Goal: Answer question/provide support: Share knowledge or assist other users

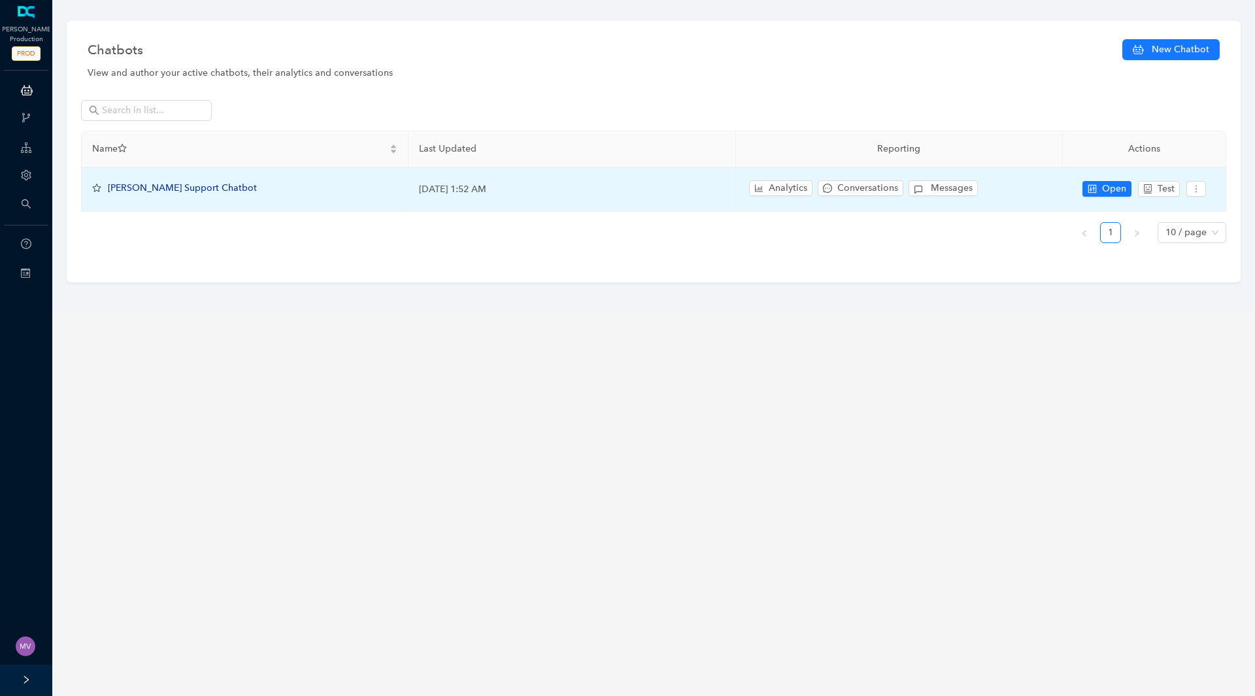
click at [171, 191] on span "[PERSON_NAME] Support Chatbot" at bounding box center [182, 187] width 149 height 11
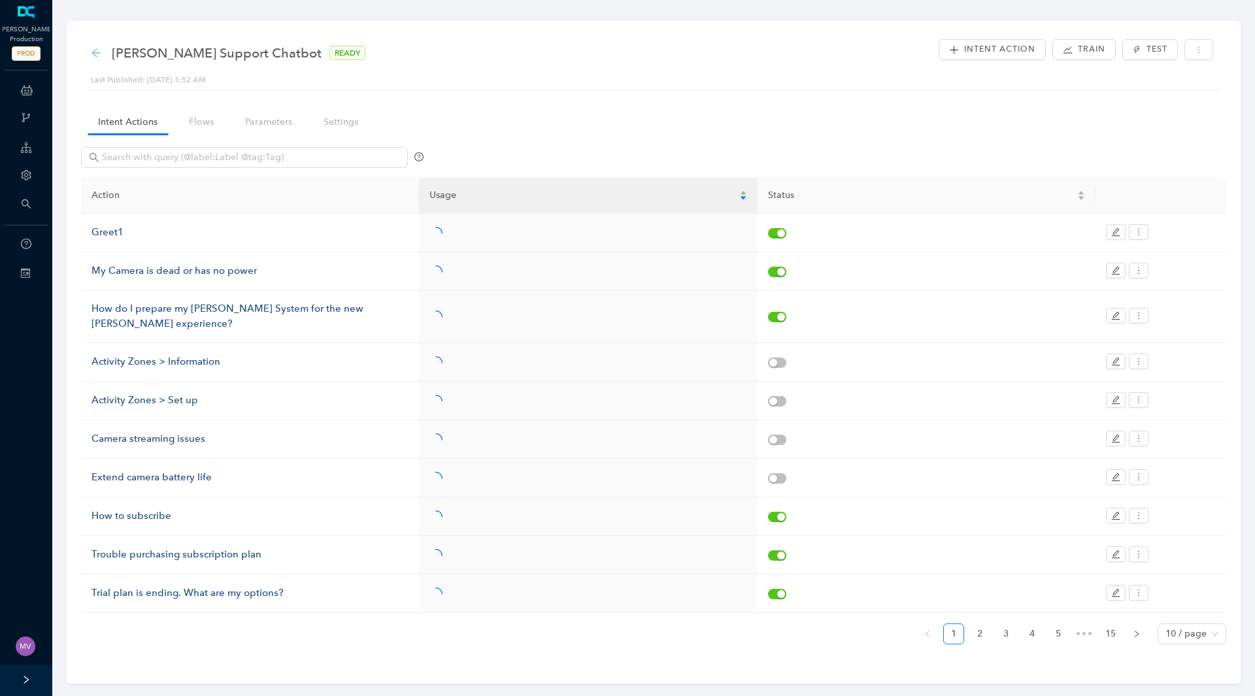
click at [97, 56] on icon "arrow-left" at bounding box center [96, 53] width 10 height 10
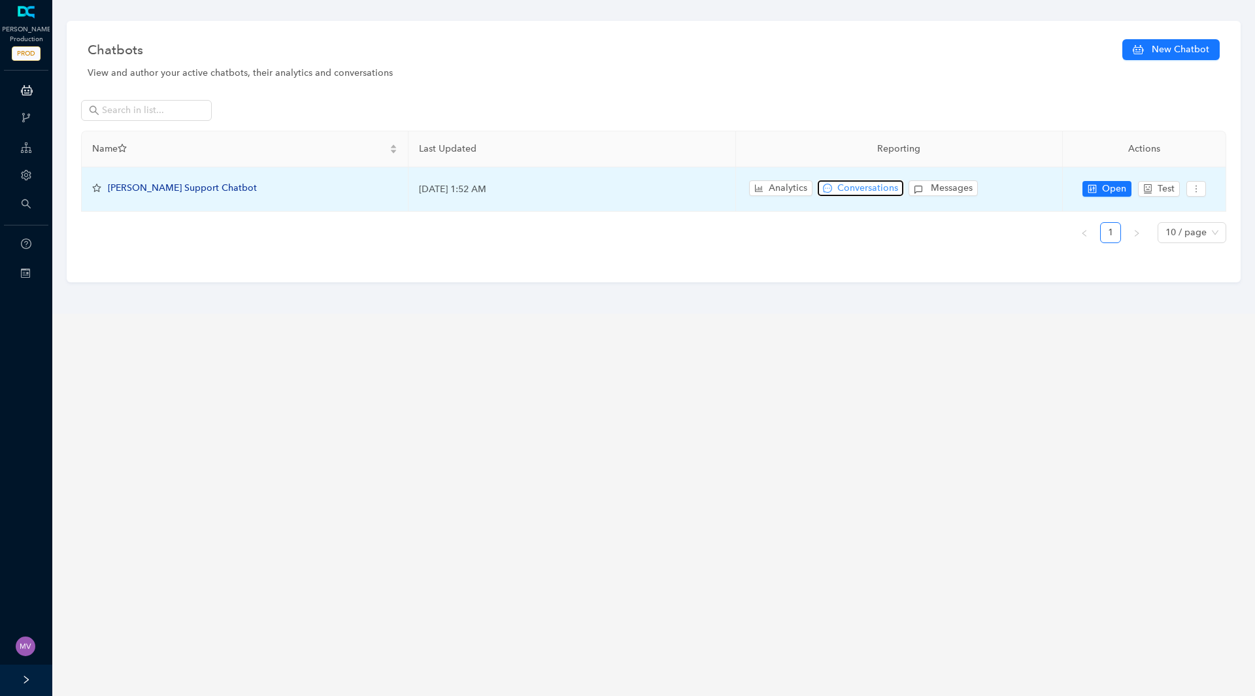
click at [862, 192] on span "Conversations" at bounding box center [867, 188] width 61 height 14
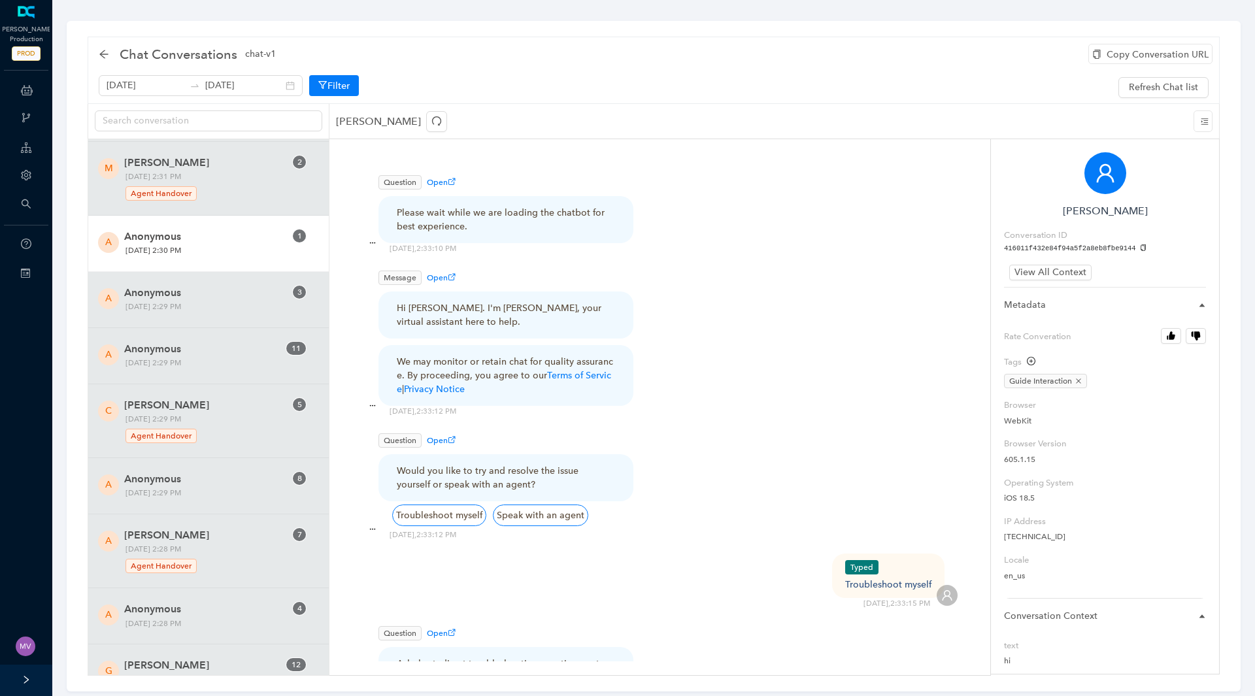
scroll to position [588, 0]
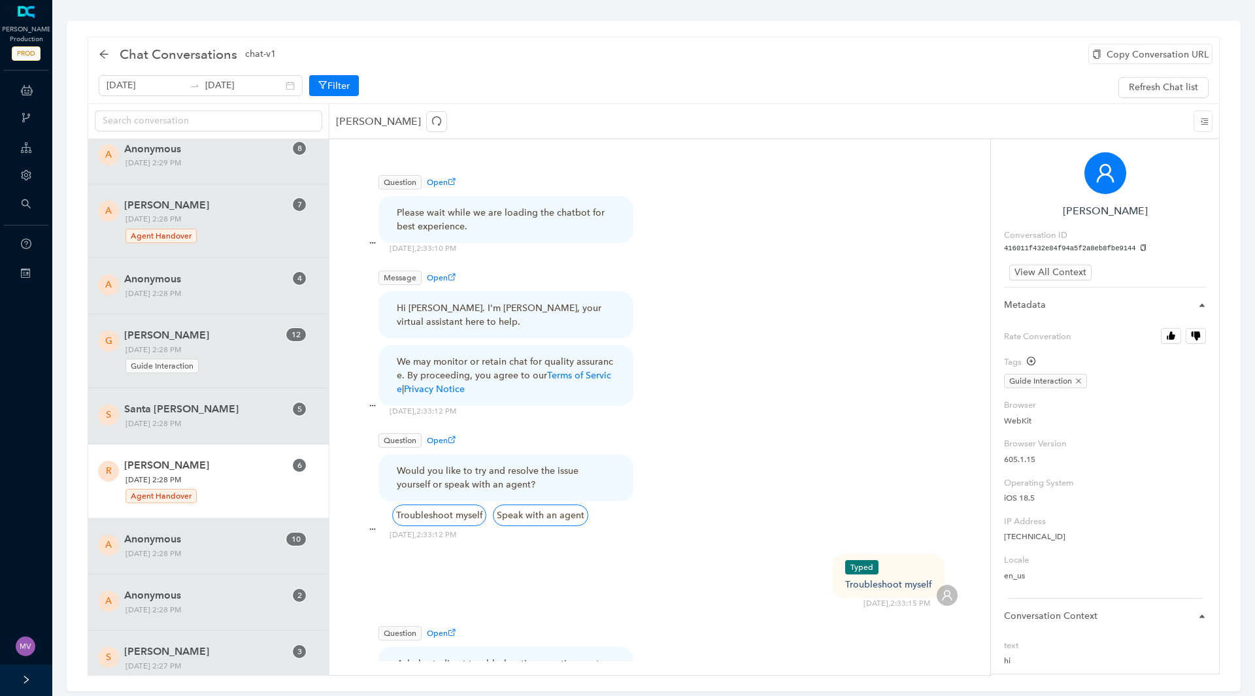
click at [204, 501] on div "Agent Handover" at bounding box center [214, 495] width 179 height 18
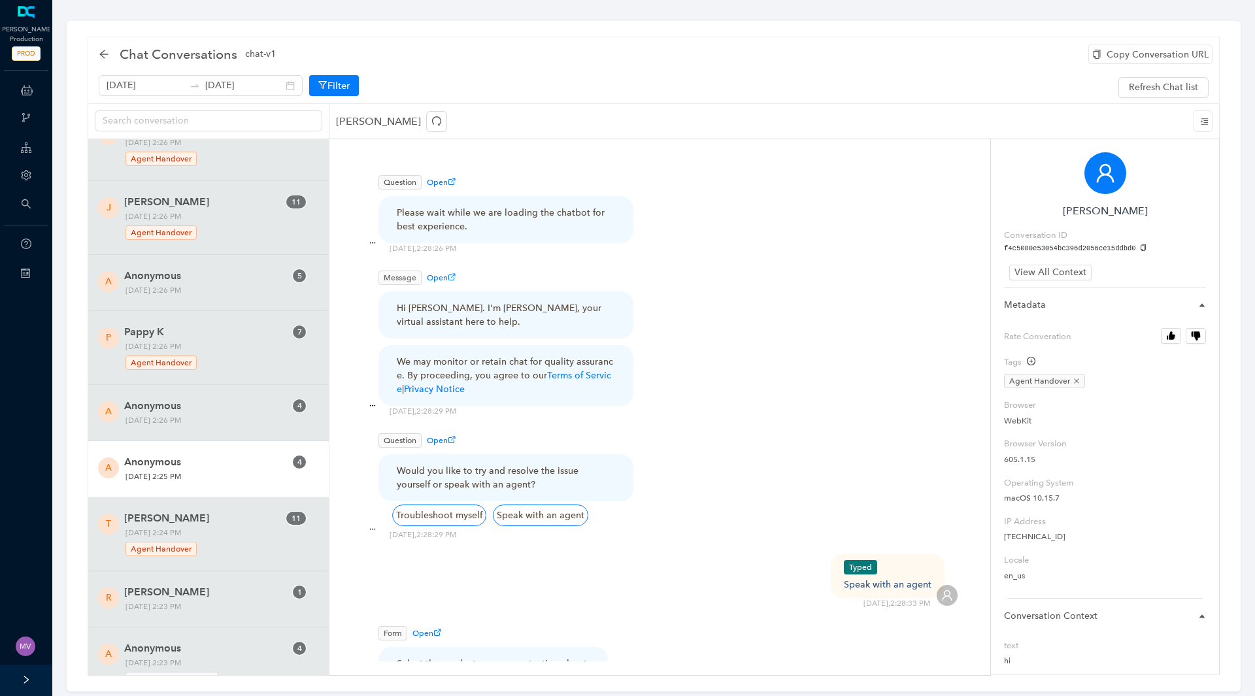
click at [212, 490] on div "A Anonymous 4 [DATE] 2:25 PM" at bounding box center [208, 469] width 241 height 56
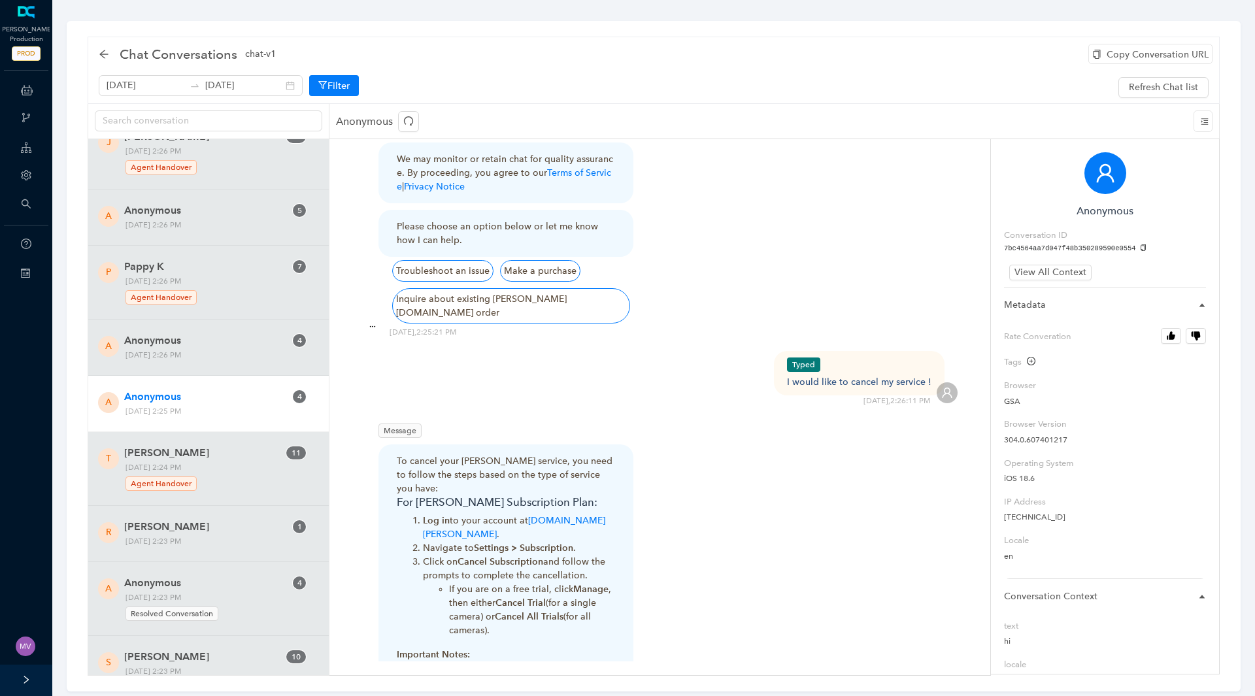
scroll to position [196, 0]
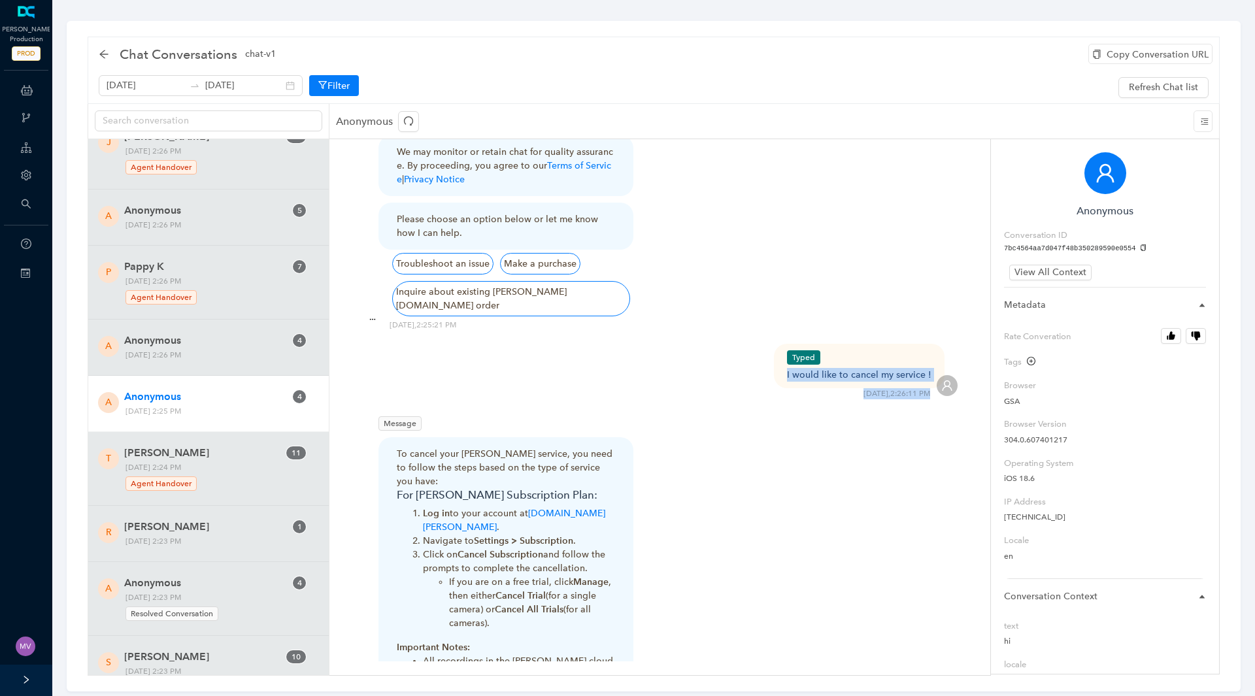
drag, startPoint x: 935, startPoint y: 364, endPoint x: 791, endPoint y: 356, distance: 144.7
click at [791, 356] on div "Typed I would like to cancel my service ! [DATE] 2:26:11 PM" at bounding box center [659, 372] width 595 height 56
click at [769, 372] on div "Typed I would like to cancel my service ! [DATE] 2:26:11 PM" at bounding box center [659, 372] width 595 height 56
drag, startPoint x: 783, startPoint y: 358, endPoint x: 936, endPoint y: 357, distance: 152.9
click at [936, 357] on div "Typed I would like to cancel my service !" at bounding box center [859, 366] width 171 height 44
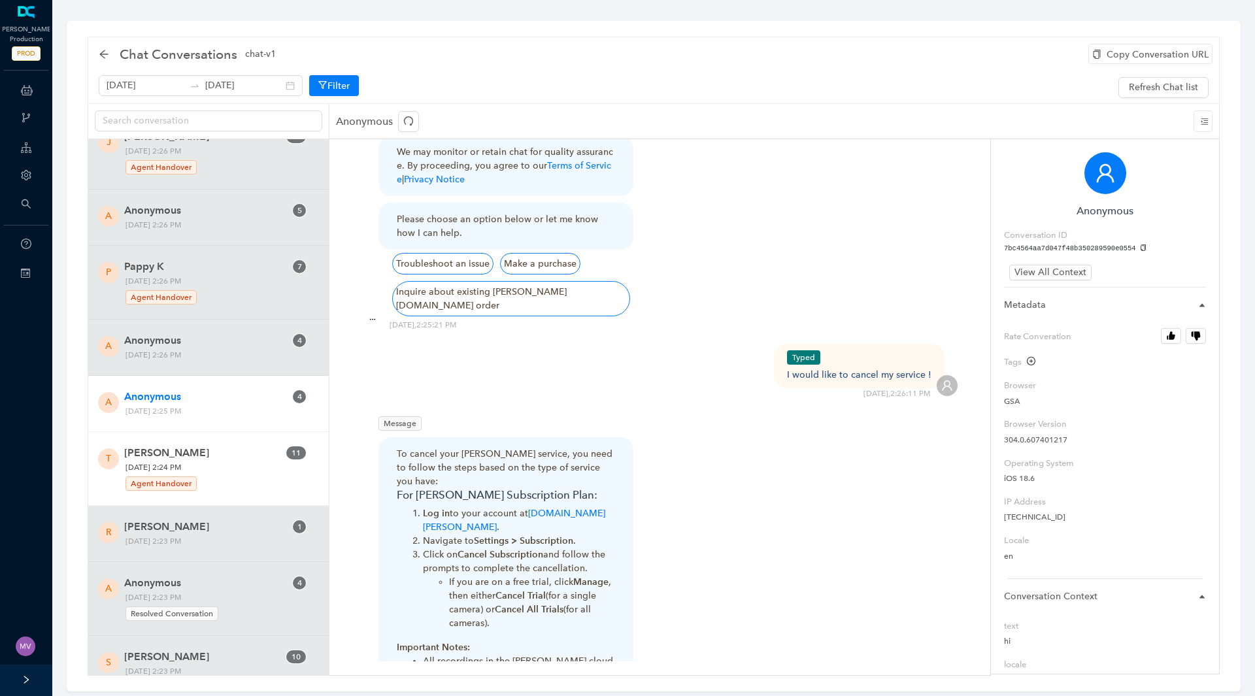
click at [192, 462] on span "[DATE] 2:24 PM Agent Handover" at bounding box center [215, 476] width 188 height 31
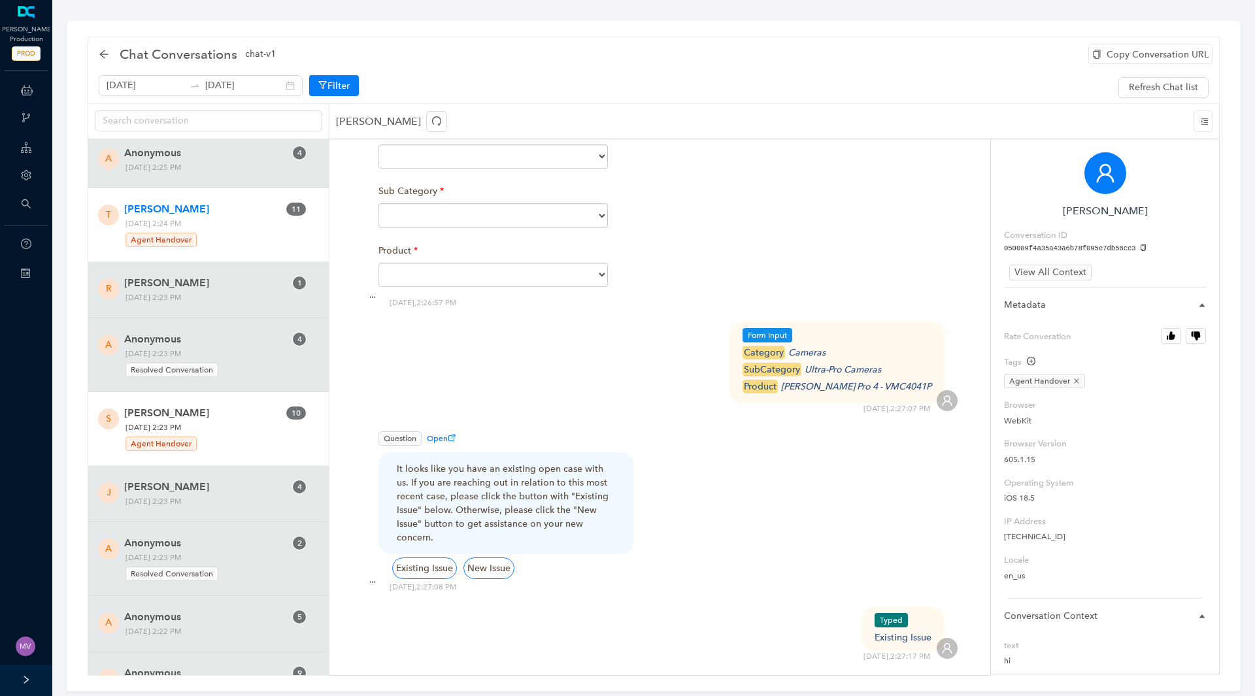
scroll to position [1569, 0]
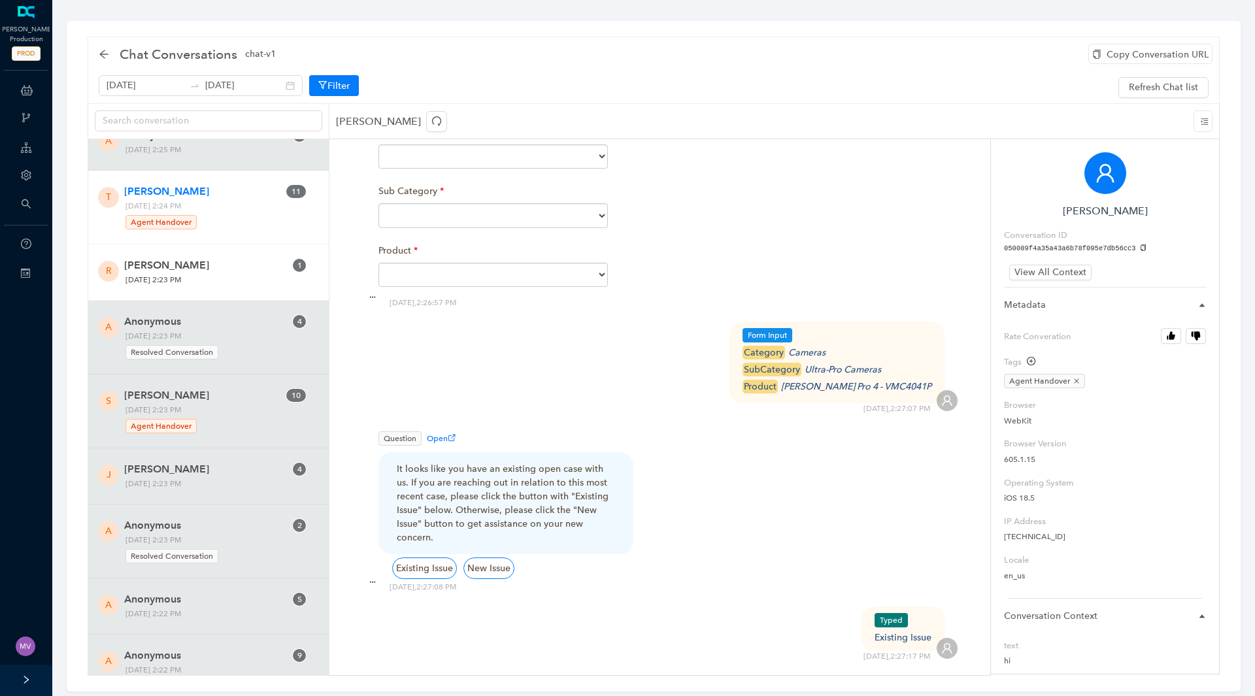
click at [227, 295] on div "R [PERSON_NAME] 1 [DATE] 2:23 PM" at bounding box center [208, 272] width 241 height 56
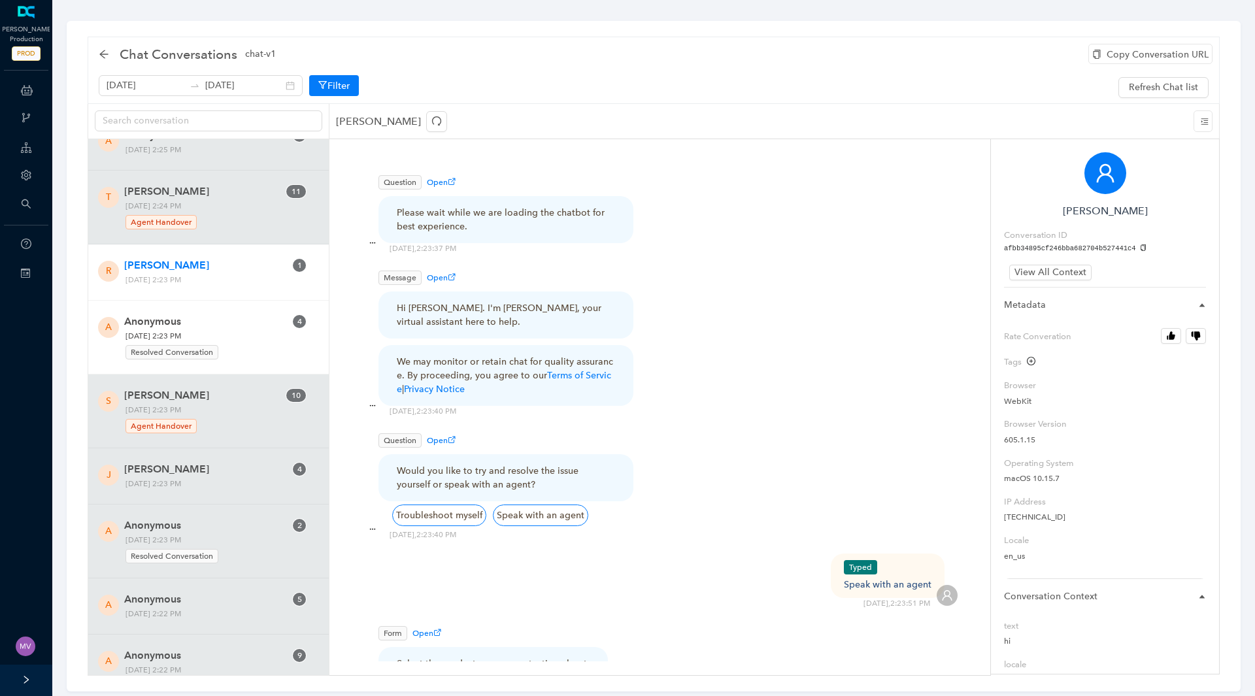
click at [242, 356] on div "Resolved Conversation" at bounding box center [214, 351] width 179 height 18
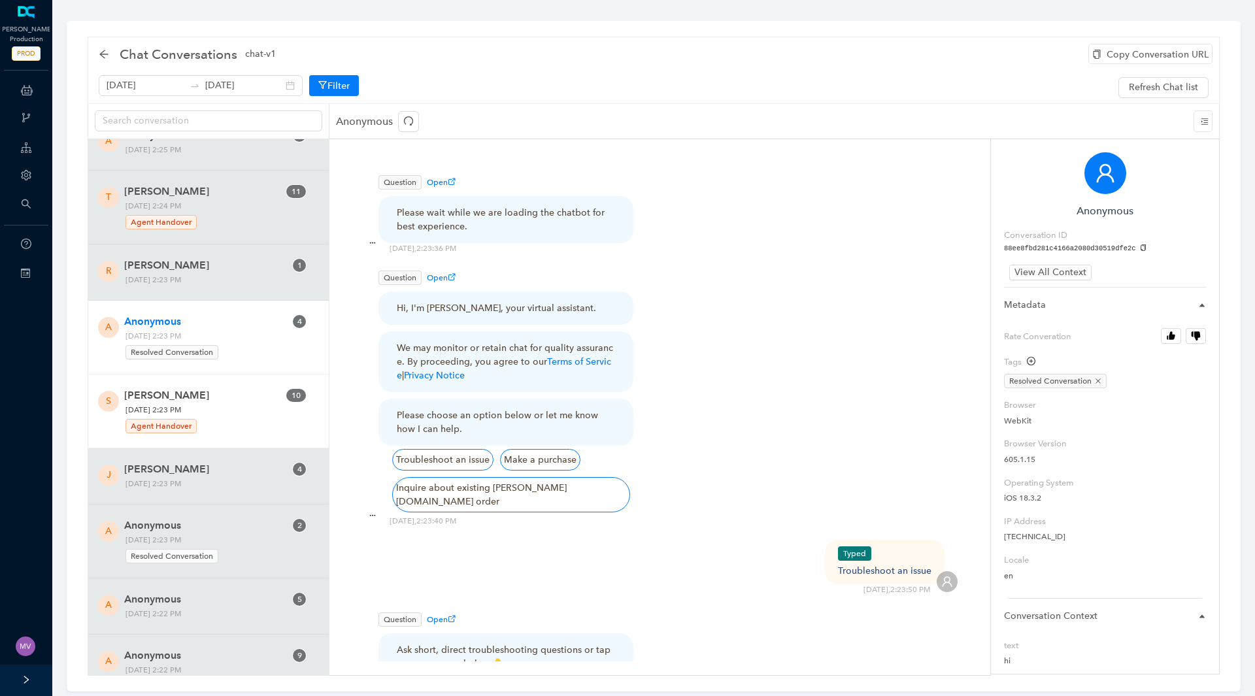
click at [253, 433] on div "Agent Handover" at bounding box center [214, 425] width 179 height 18
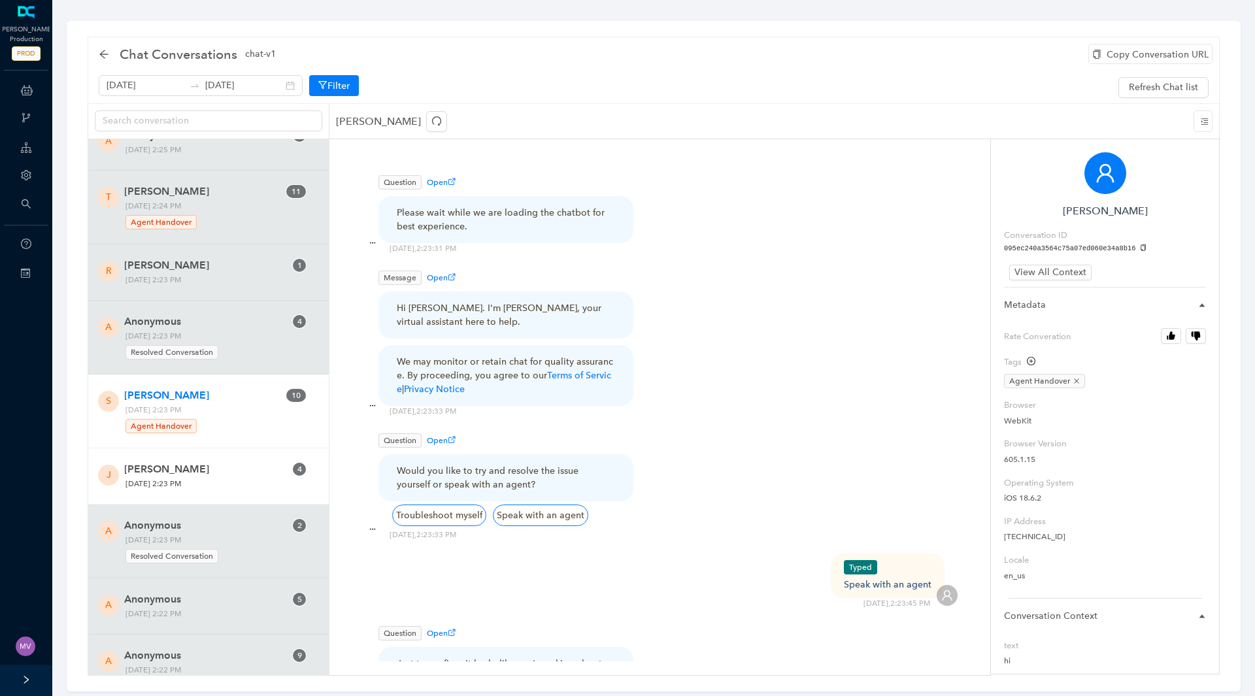
click at [255, 484] on span "[DATE] 2:23 PM" at bounding box center [215, 484] width 188 height 14
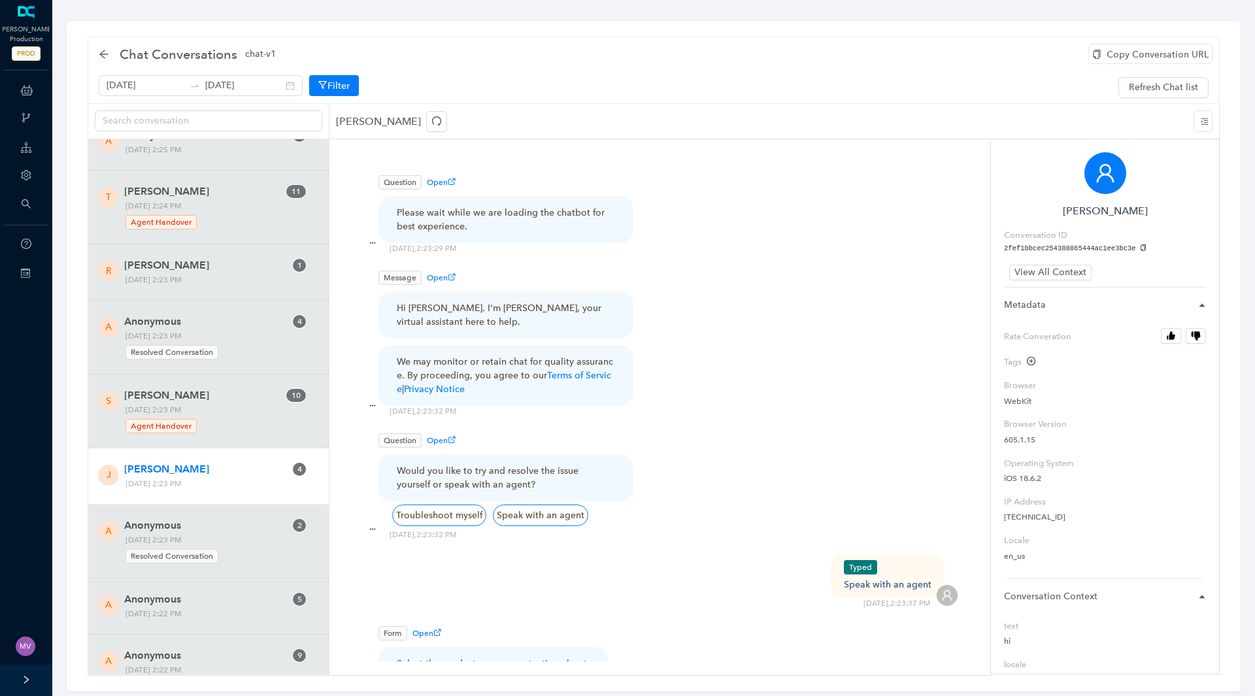
scroll to position [1765, 0]
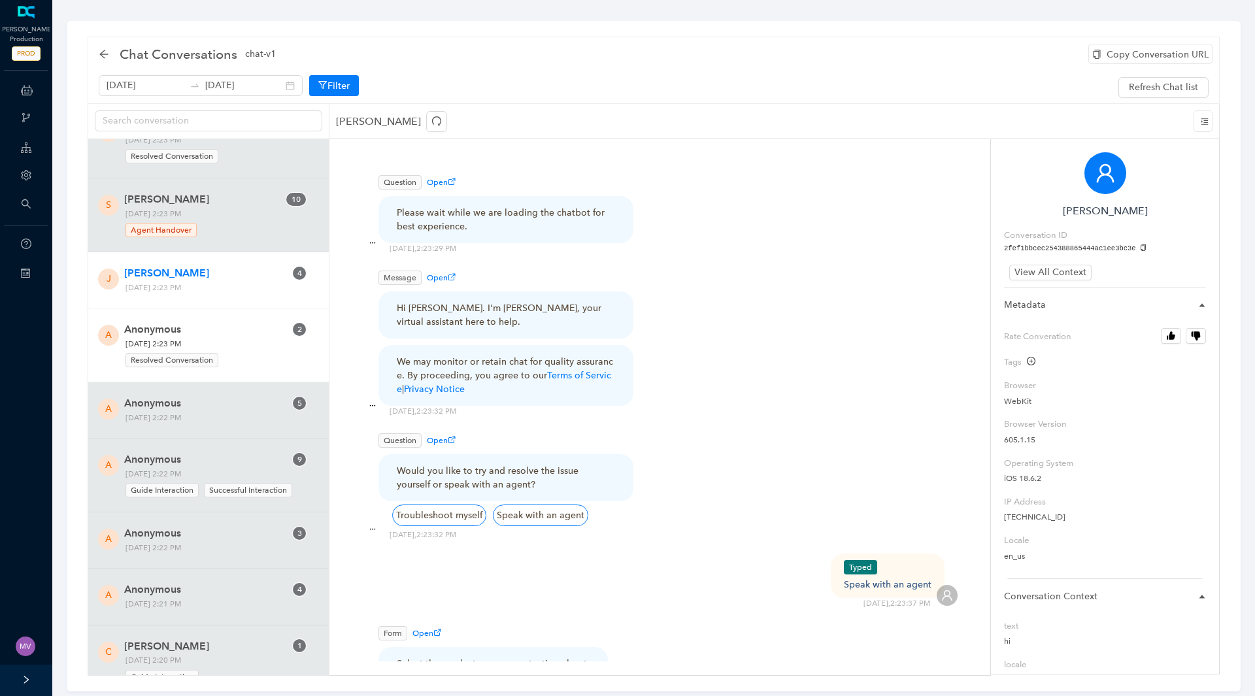
click at [221, 327] on span "Anonymous" at bounding box center [204, 330] width 161 height 16
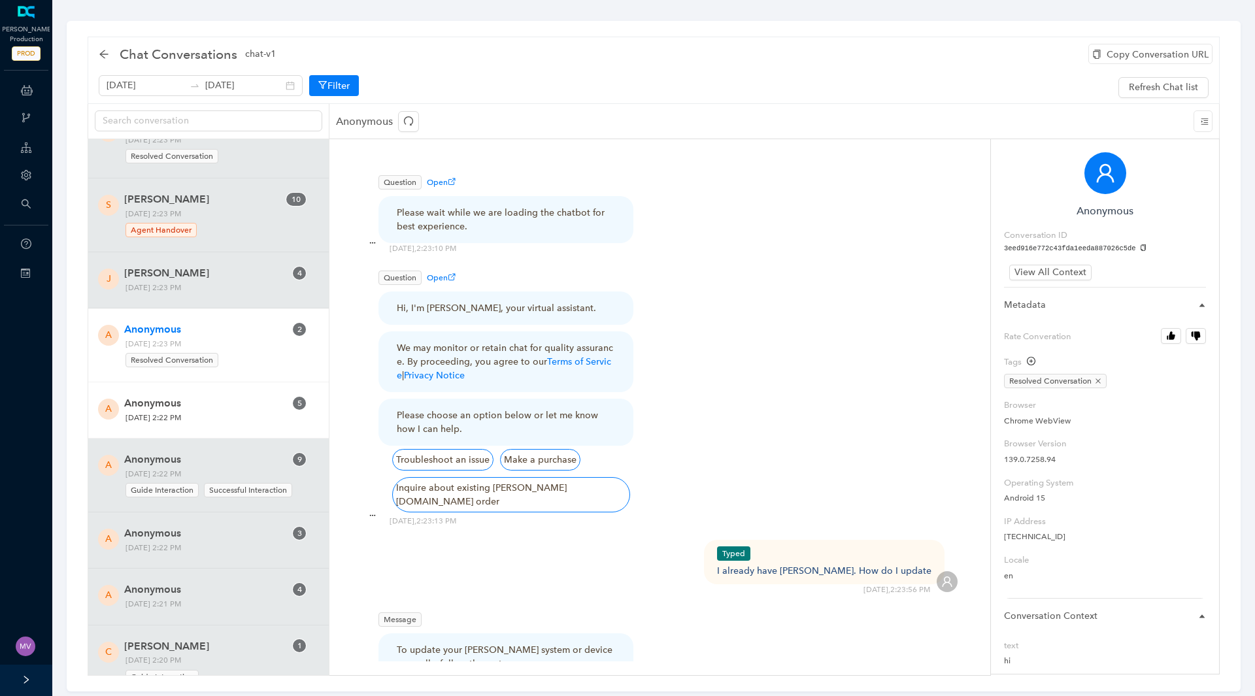
click at [267, 412] on span "[DATE] 2:22 PM" at bounding box center [215, 418] width 188 height 14
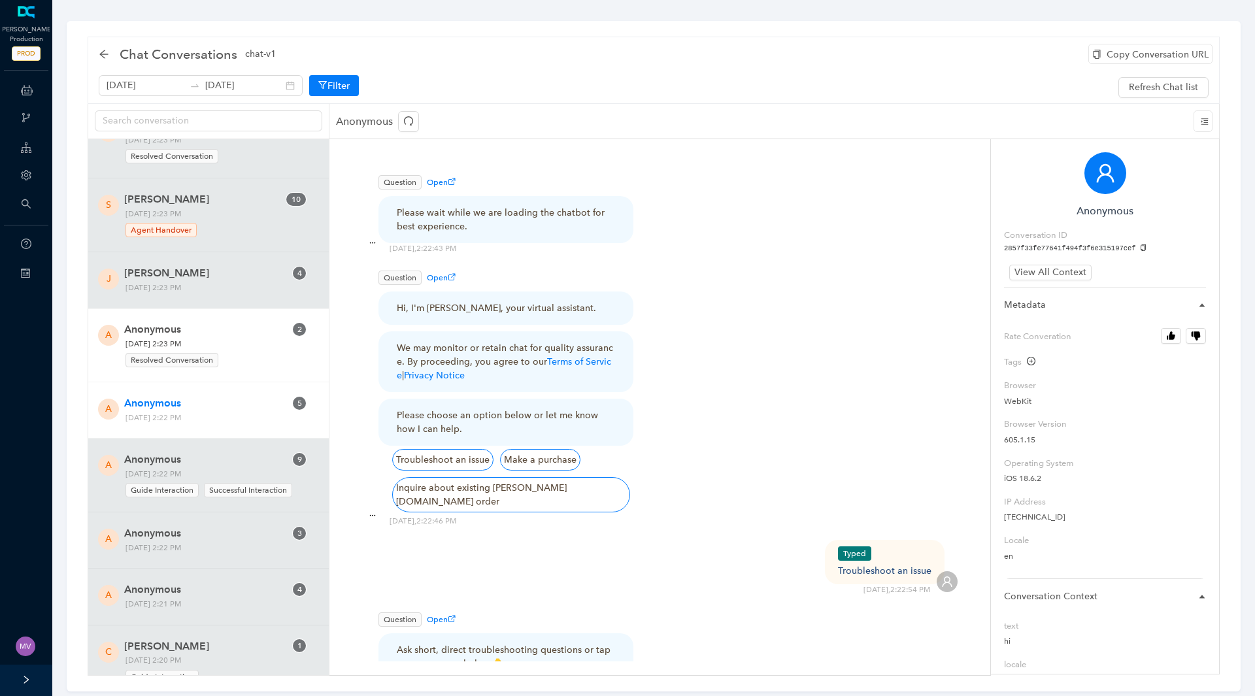
click at [243, 343] on span "[DATE] 2:23 PM Resolved Conversation" at bounding box center [215, 352] width 188 height 31
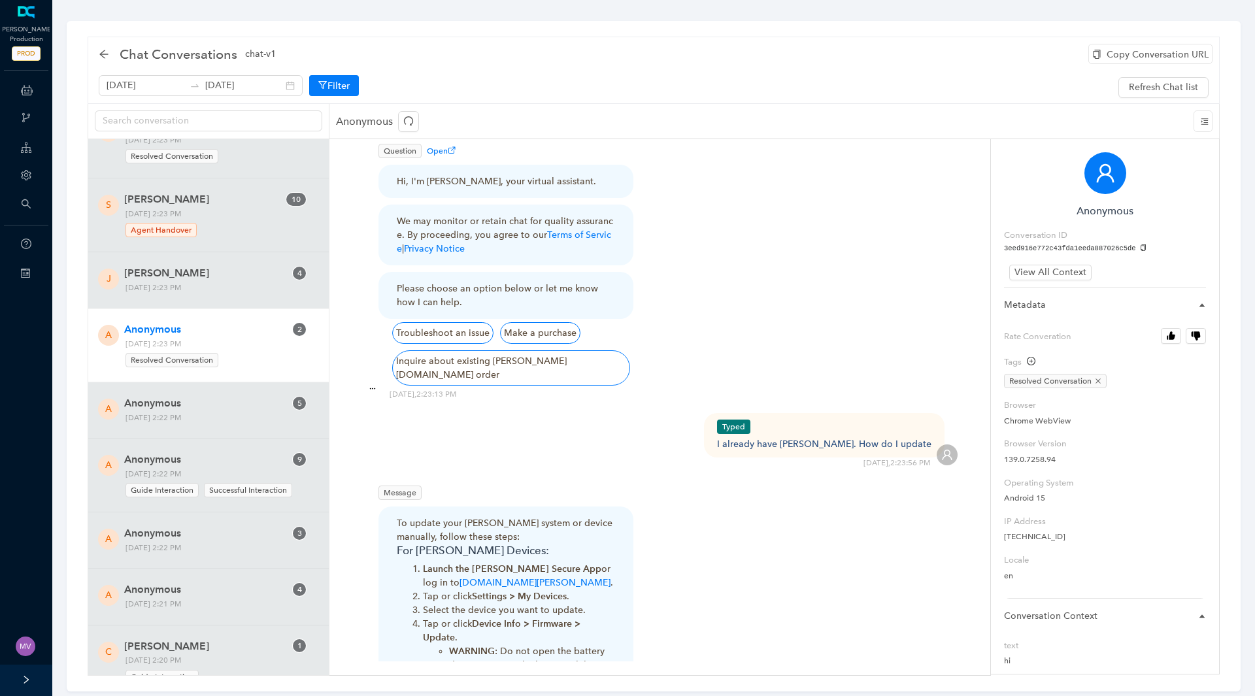
scroll to position [131, 0]
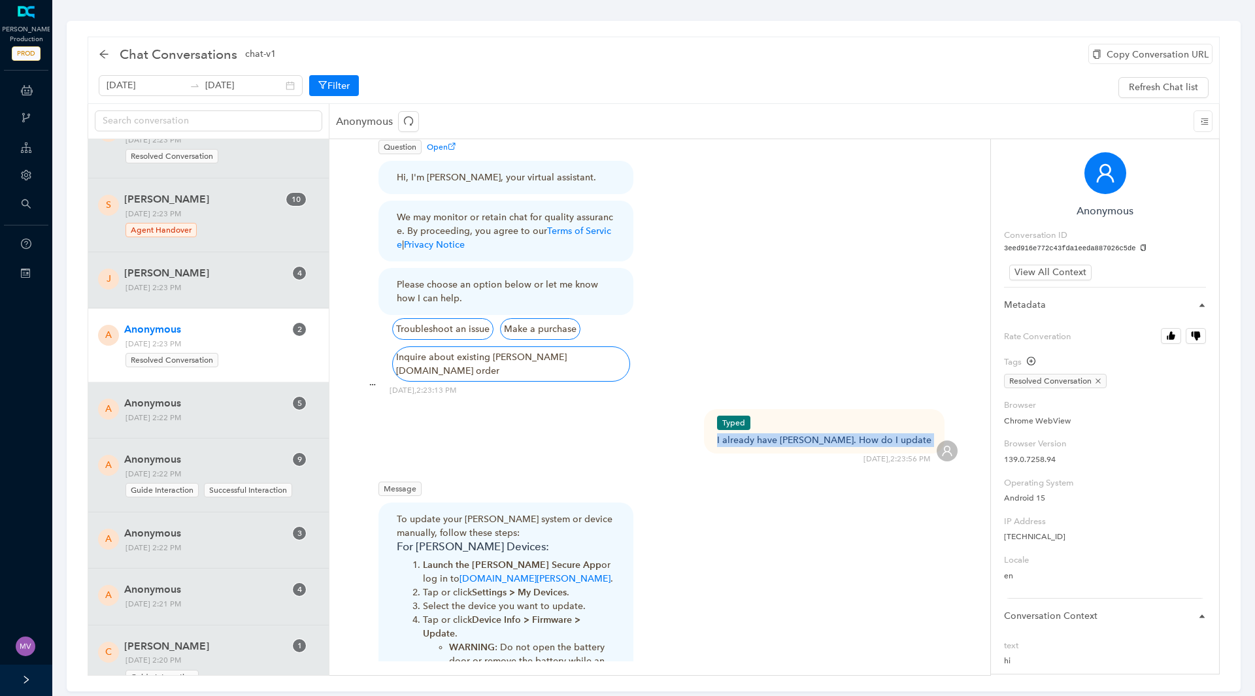
drag, startPoint x: 776, startPoint y: 424, endPoint x: 944, endPoint y: 426, distance: 168.0
click at [944, 426] on div "Typed I already have [PERSON_NAME]. How do I update [DATE] 2:23:56 PM" at bounding box center [659, 437] width 595 height 56
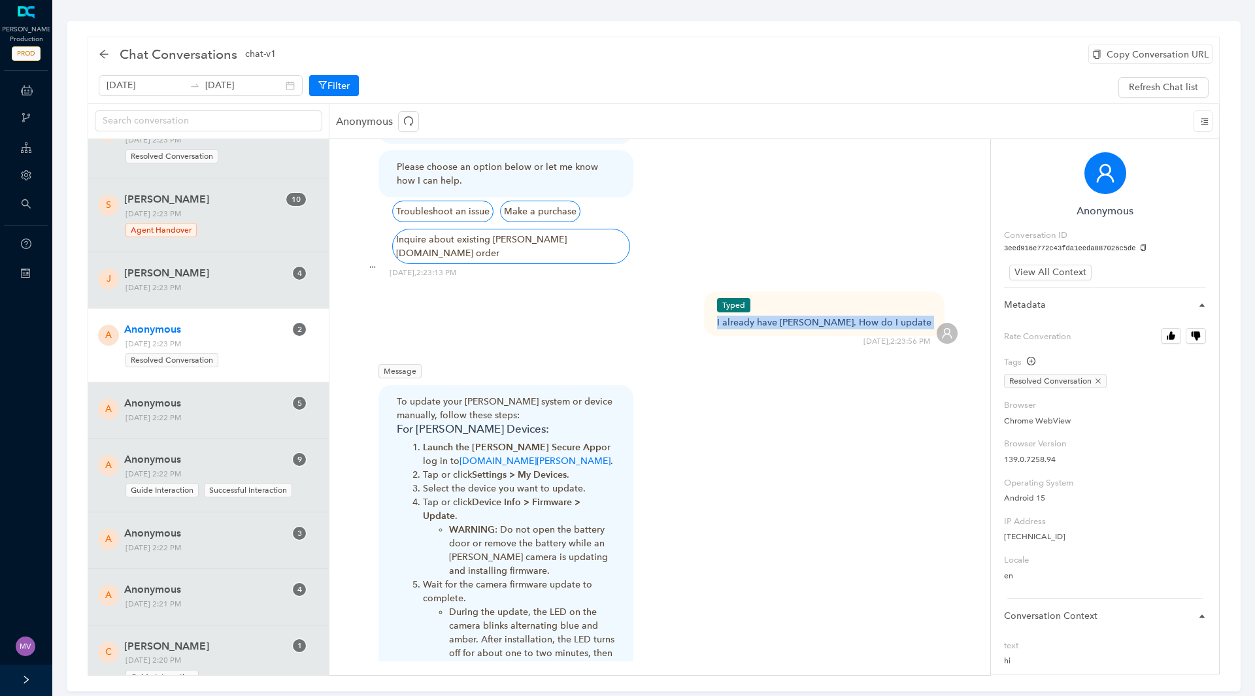
scroll to position [31, 0]
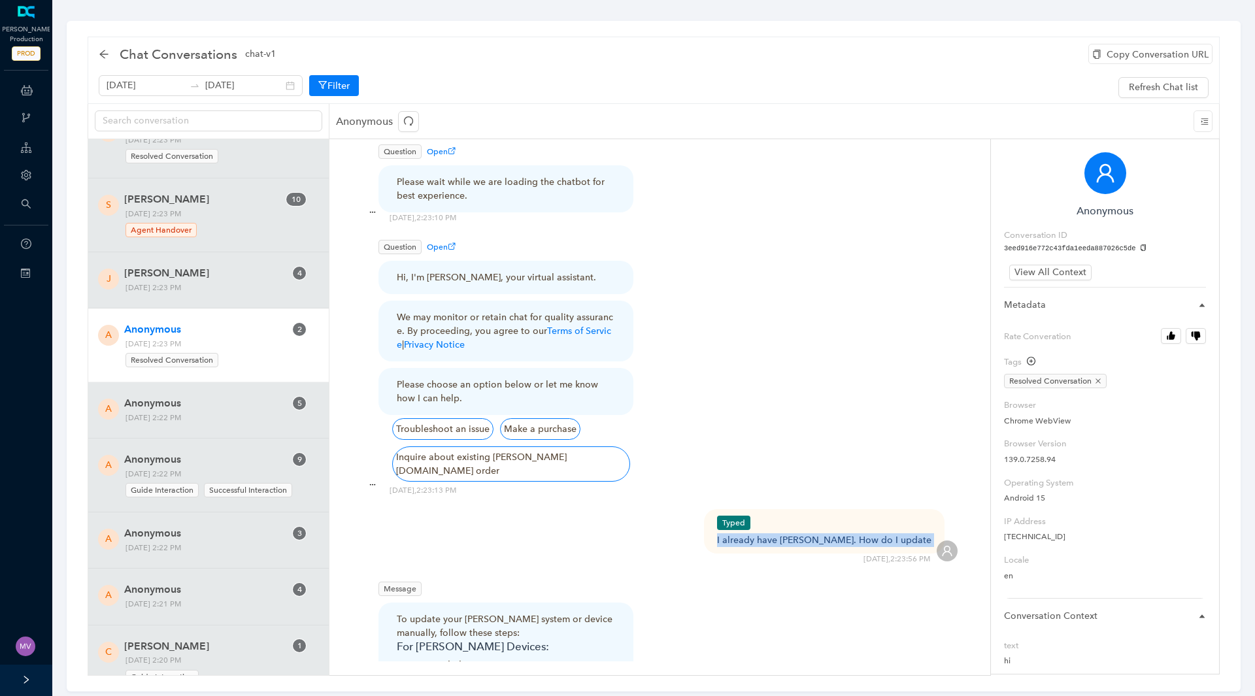
click at [704, 547] on div "Typed I already have [PERSON_NAME]. How do I update [DATE] 2:23:56 PM" at bounding box center [659, 537] width 595 height 56
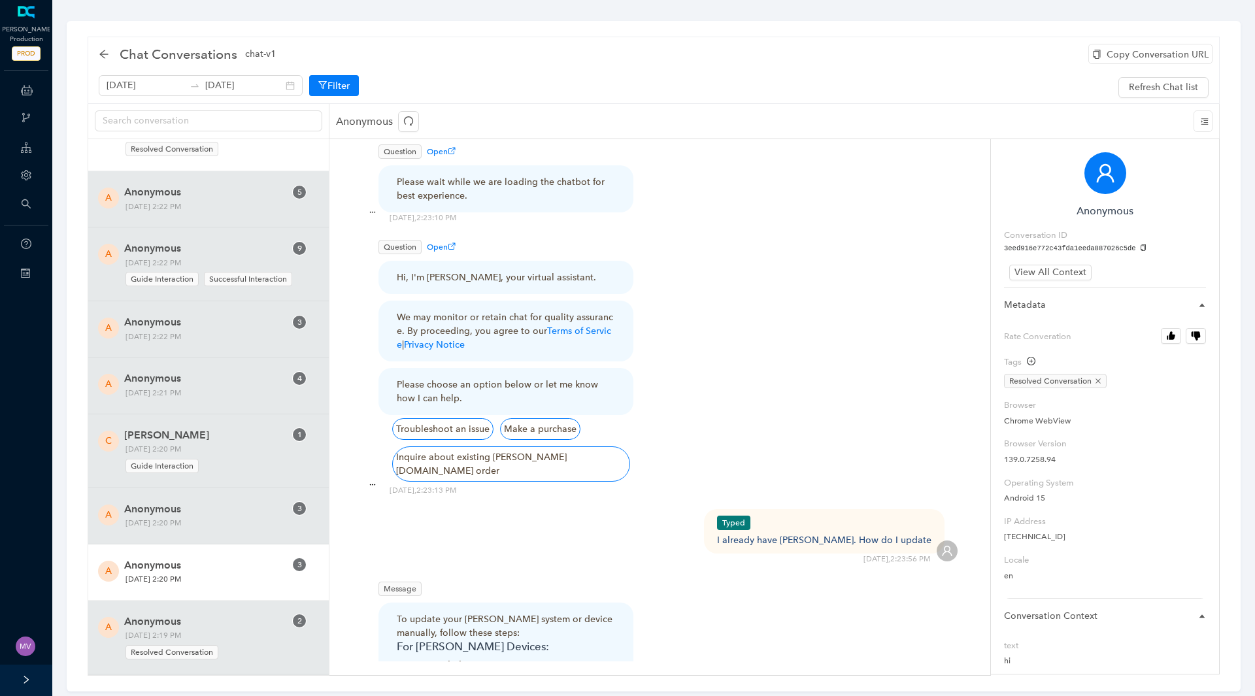
scroll to position [2026, 0]
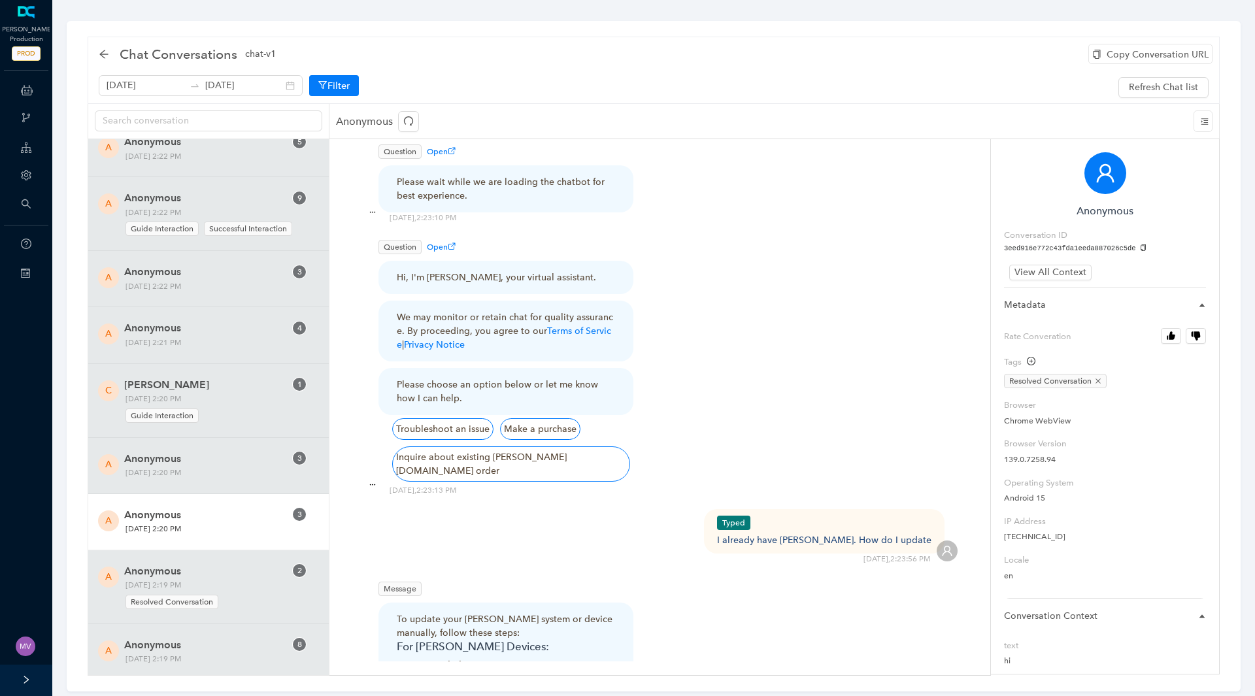
click at [208, 508] on span "Anonymous" at bounding box center [204, 515] width 161 height 16
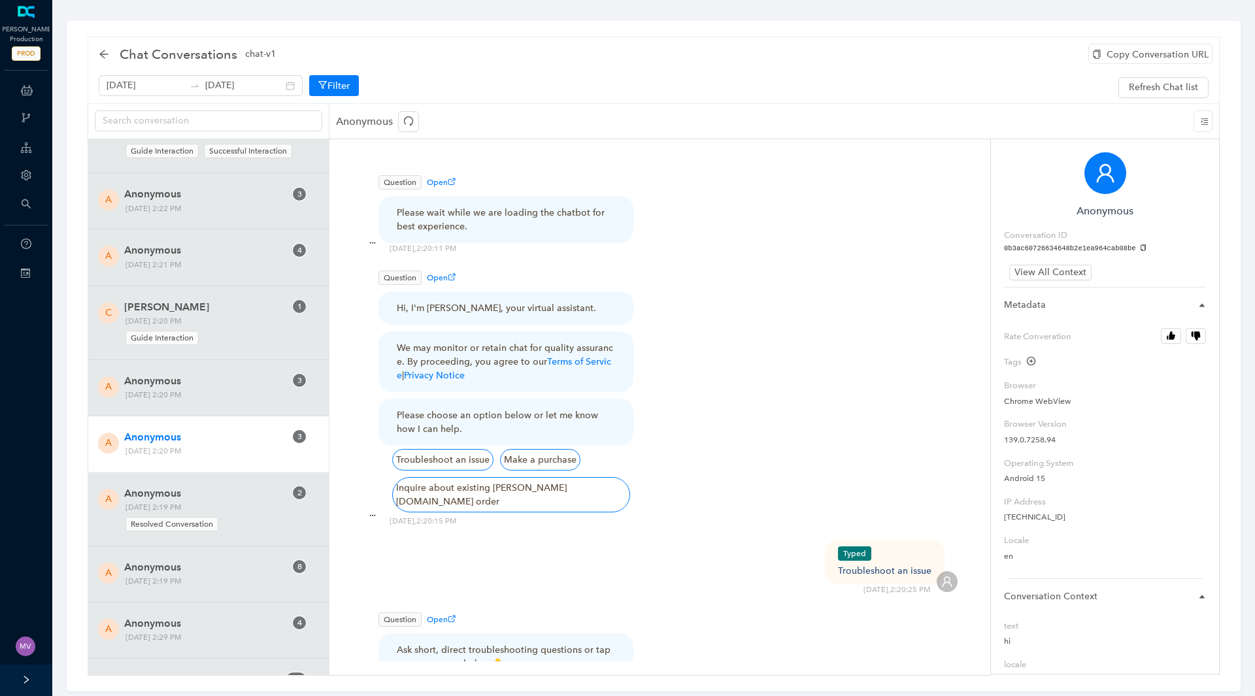
scroll to position [2288, 0]
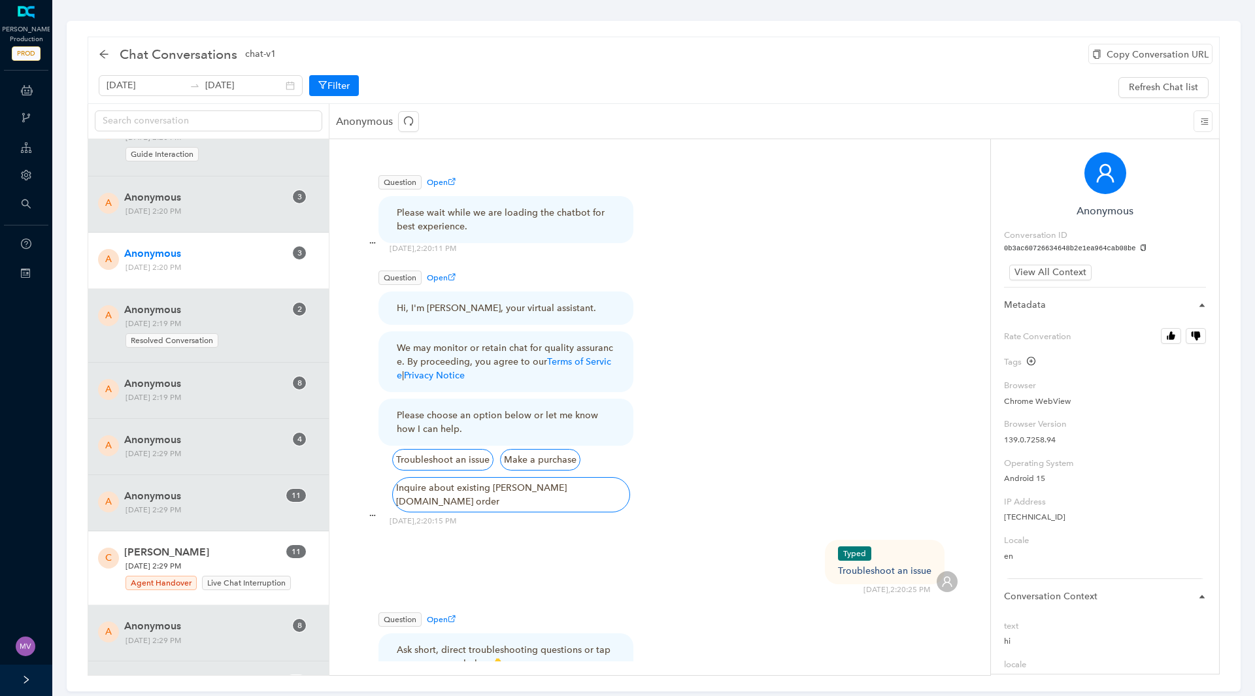
click at [227, 544] on span "[PERSON_NAME]" at bounding box center [204, 552] width 161 height 16
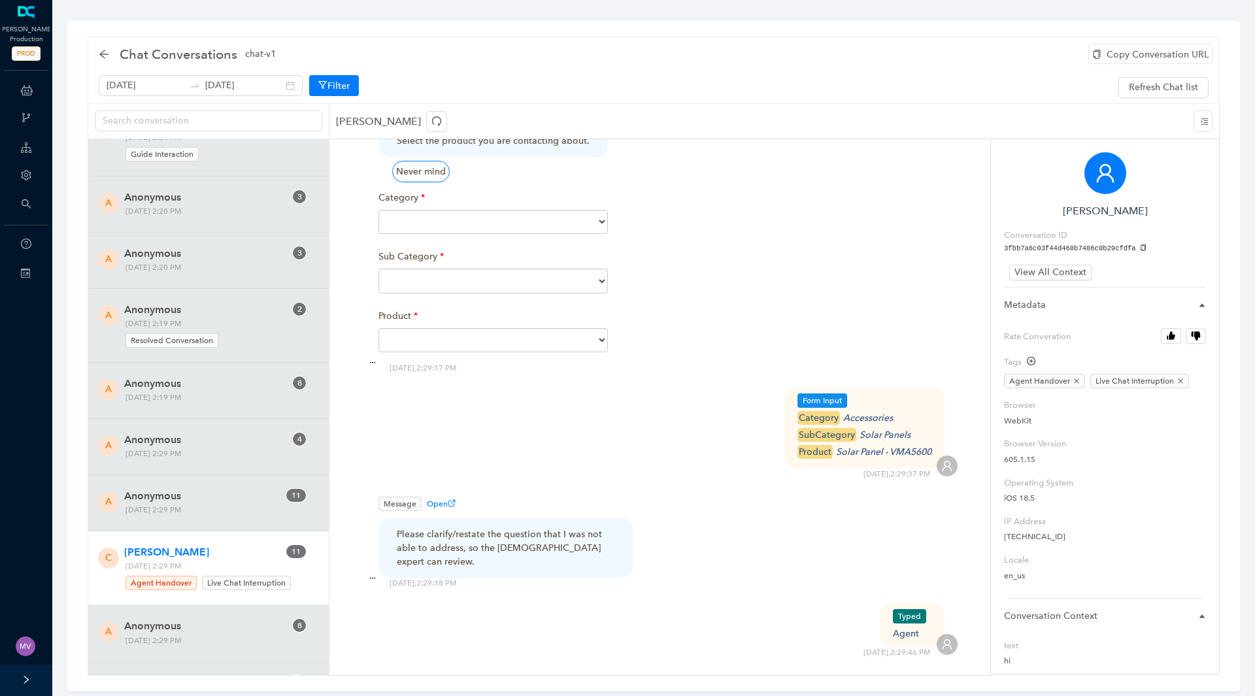
scroll to position [2549, 0]
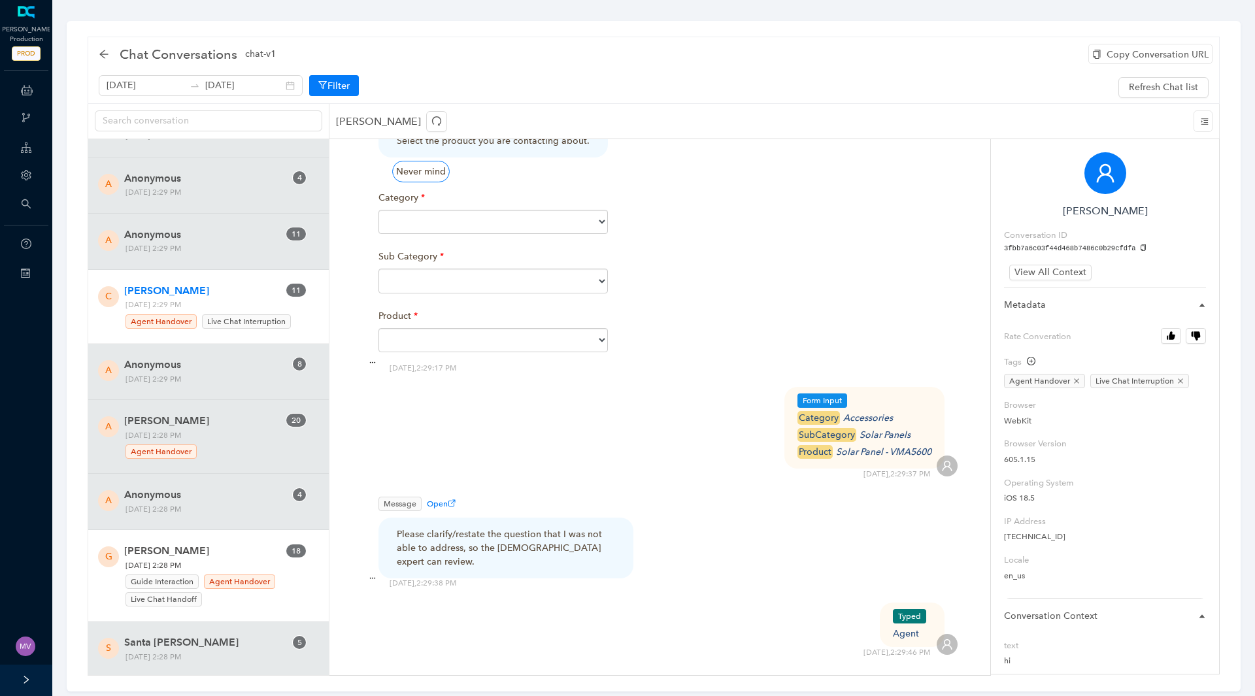
click at [211, 543] on span "[PERSON_NAME]" at bounding box center [204, 551] width 161 height 16
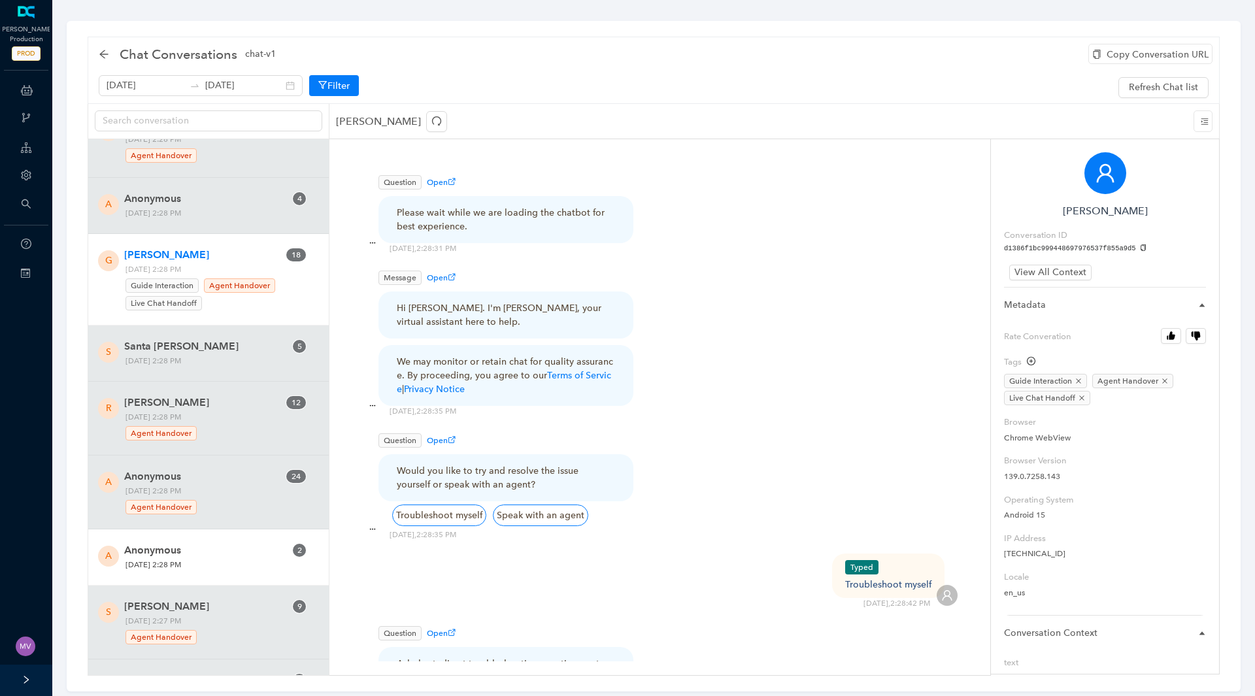
scroll to position [2876, 0]
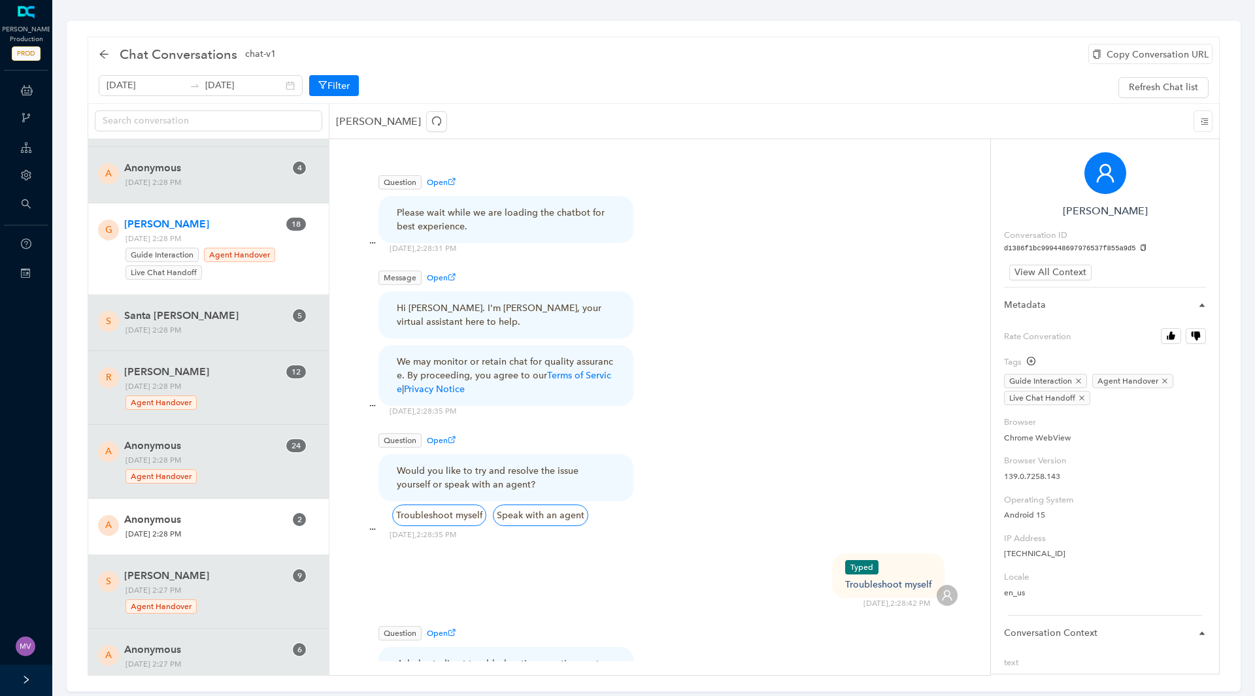
click at [212, 537] on span "[DATE] 2:28 PM" at bounding box center [215, 534] width 188 height 14
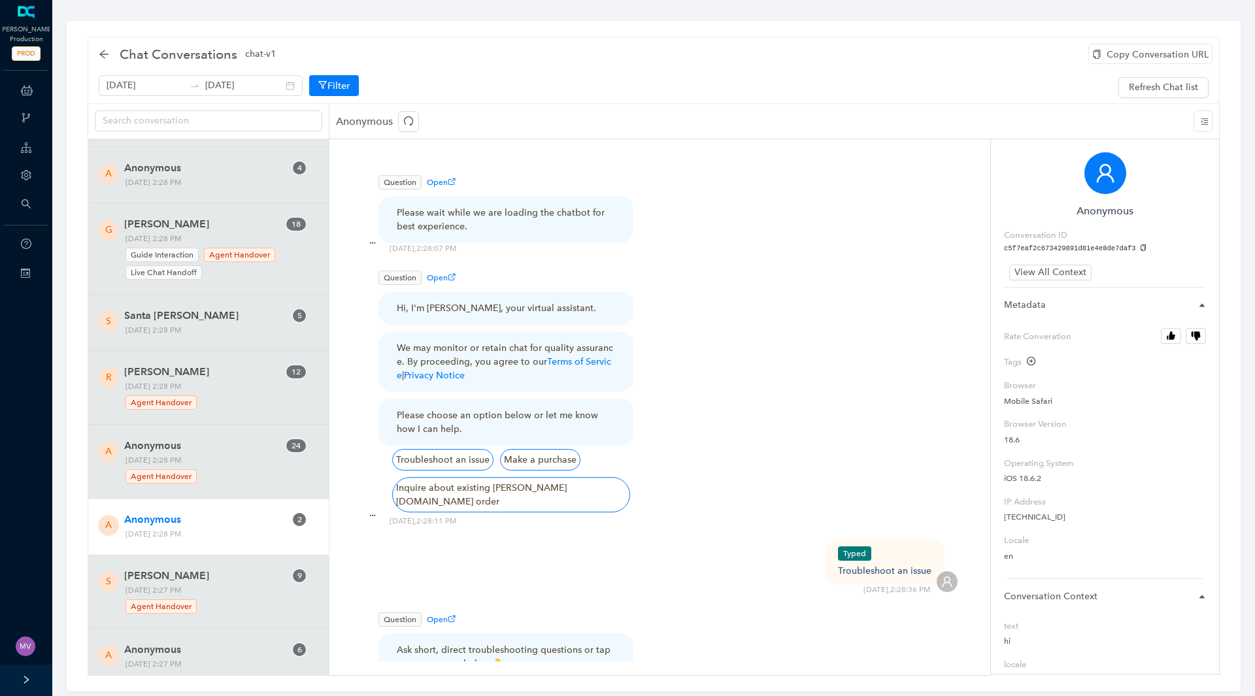
scroll to position [458, 0]
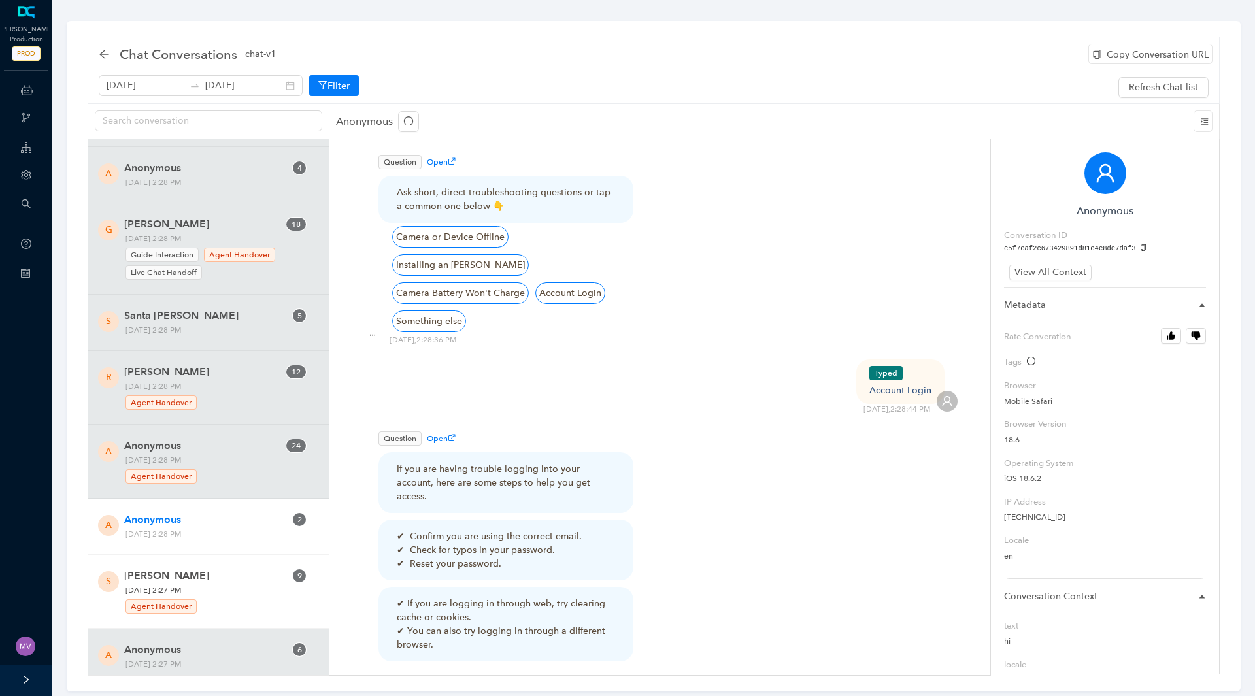
click at [200, 581] on span "[PERSON_NAME]" at bounding box center [204, 576] width 161 height 16
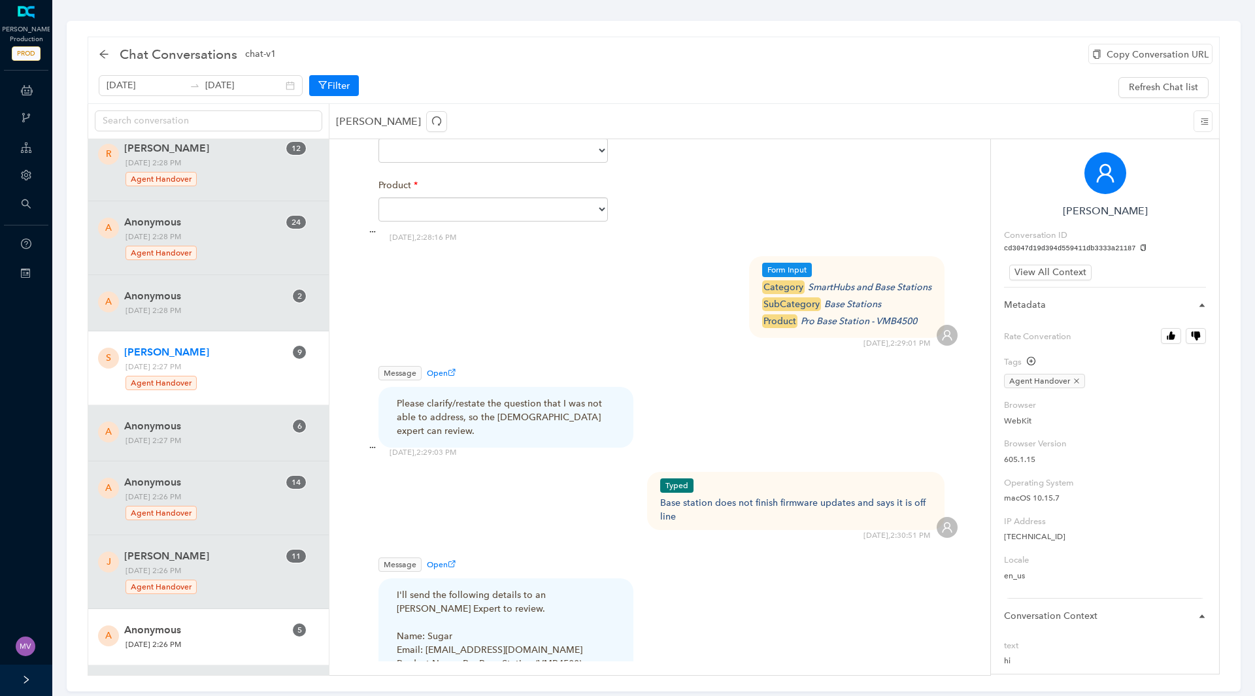
scroll to position [3203, 0]
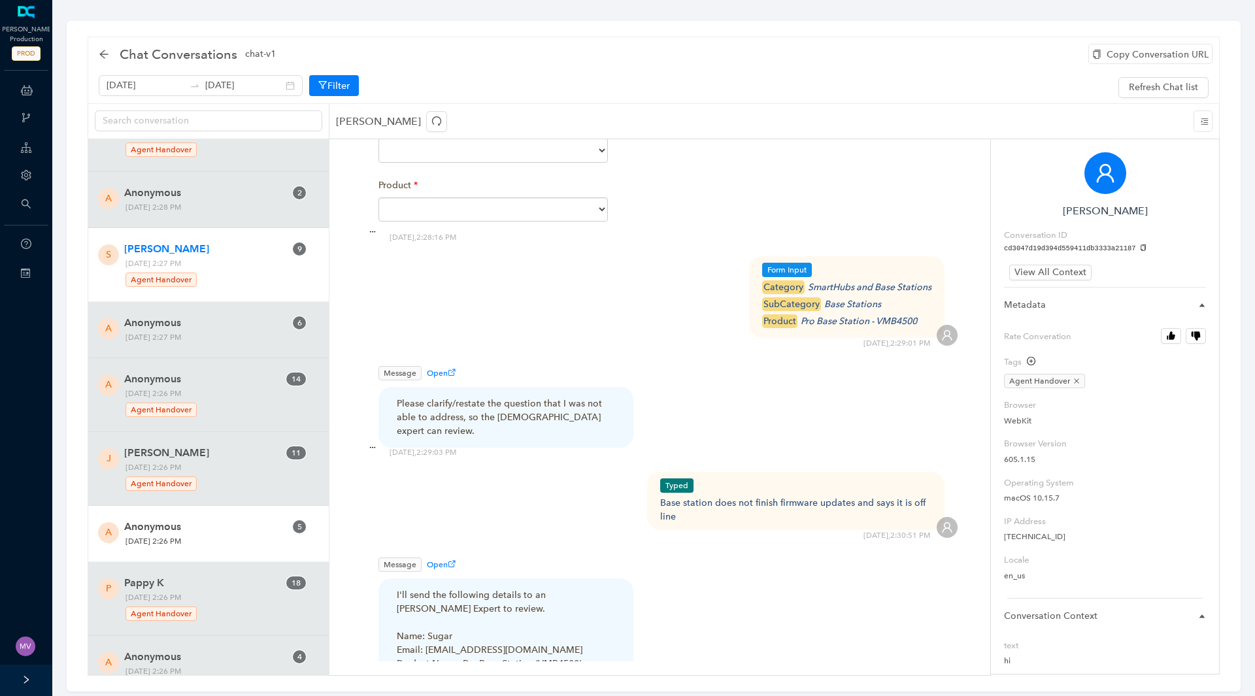
click at [201, 528] on span "Anonymous" at bounding box center [204, 527] width 161 height 16
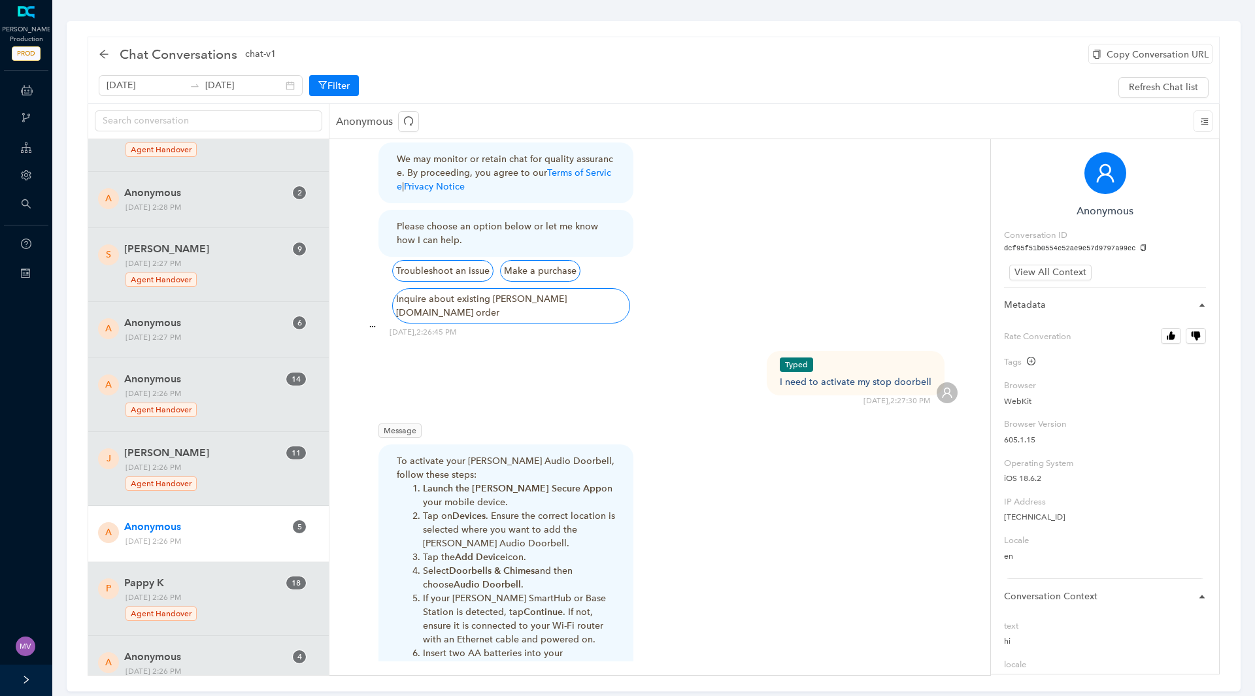
scroll to position [196, 0]
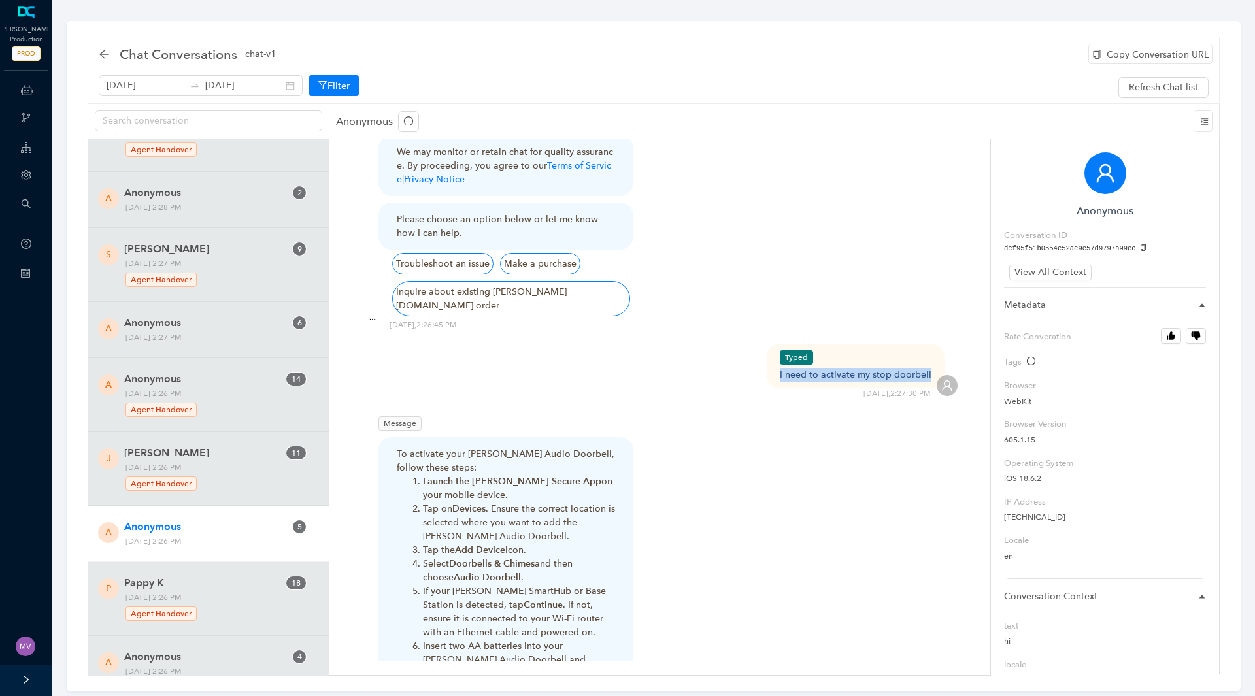
drag, startPoint x: 934, startPoint y: 359, endPoint x: 782, endPoint y: 361, distance: 151.6
click at [782, 361] on div "Typed I need to activate my stop doorbell" at bounding box center [856, 366] width 178 height 44
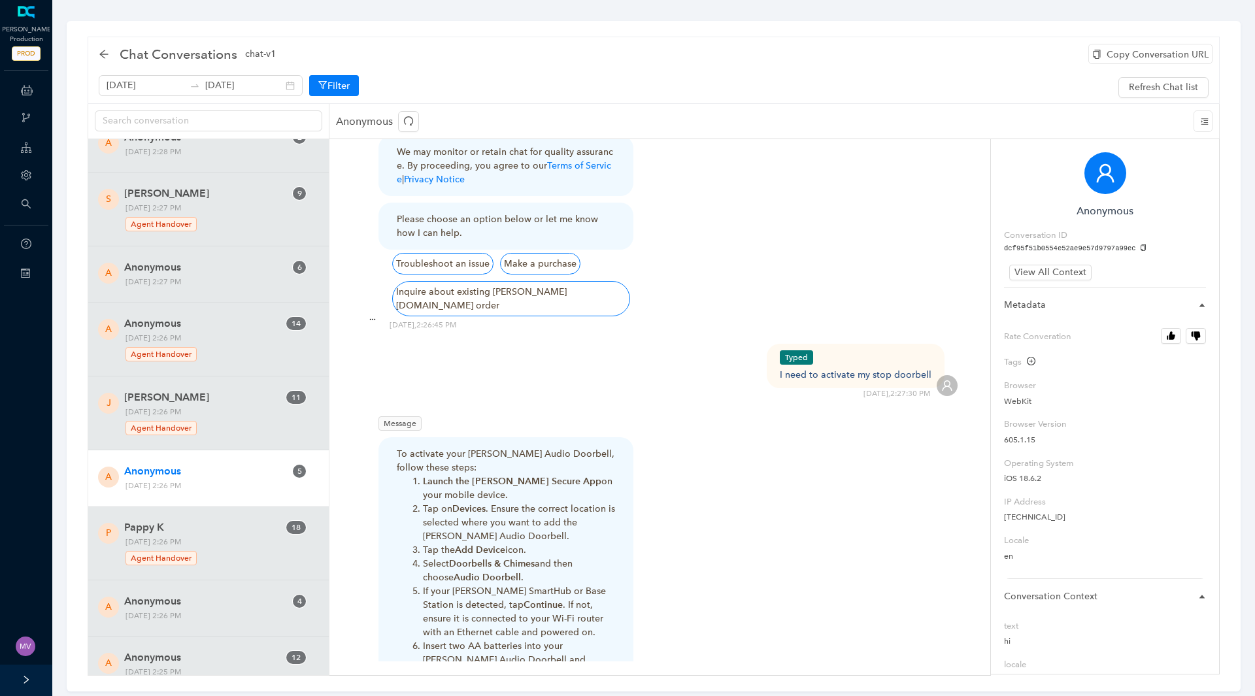
scroll to position [3464, 0]
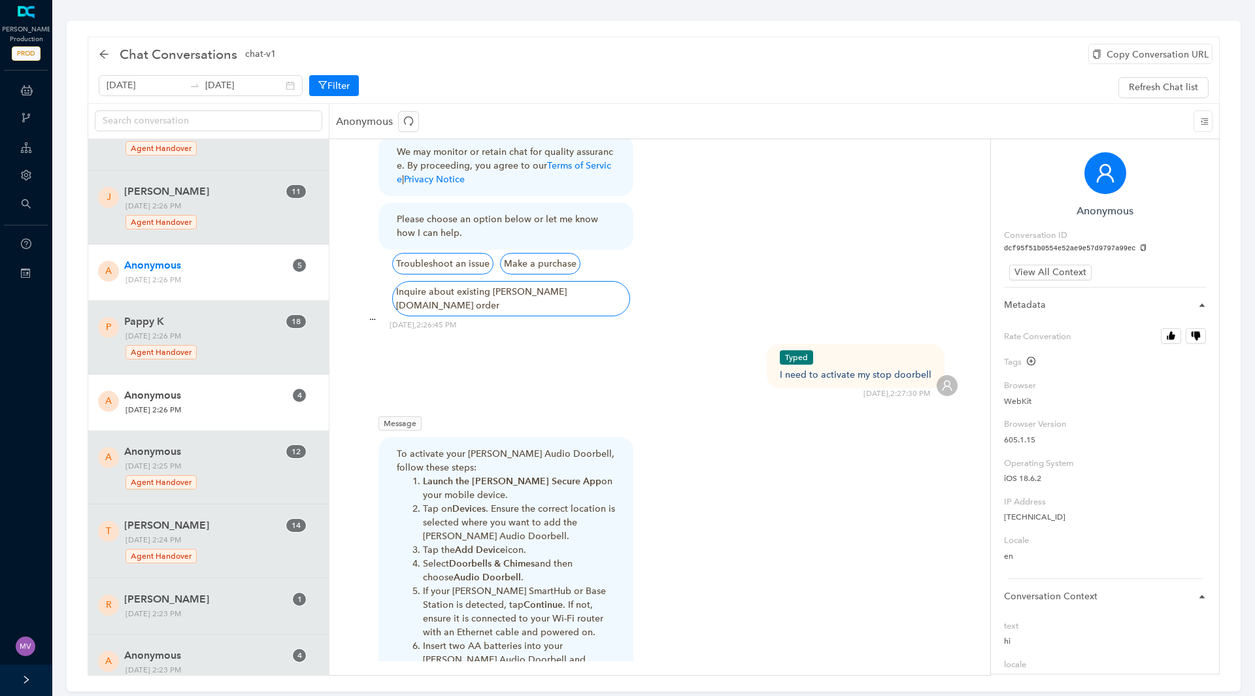
click at [227, 398] on span "Anonymous" at bounding box center [204, 396] width 161 height 16
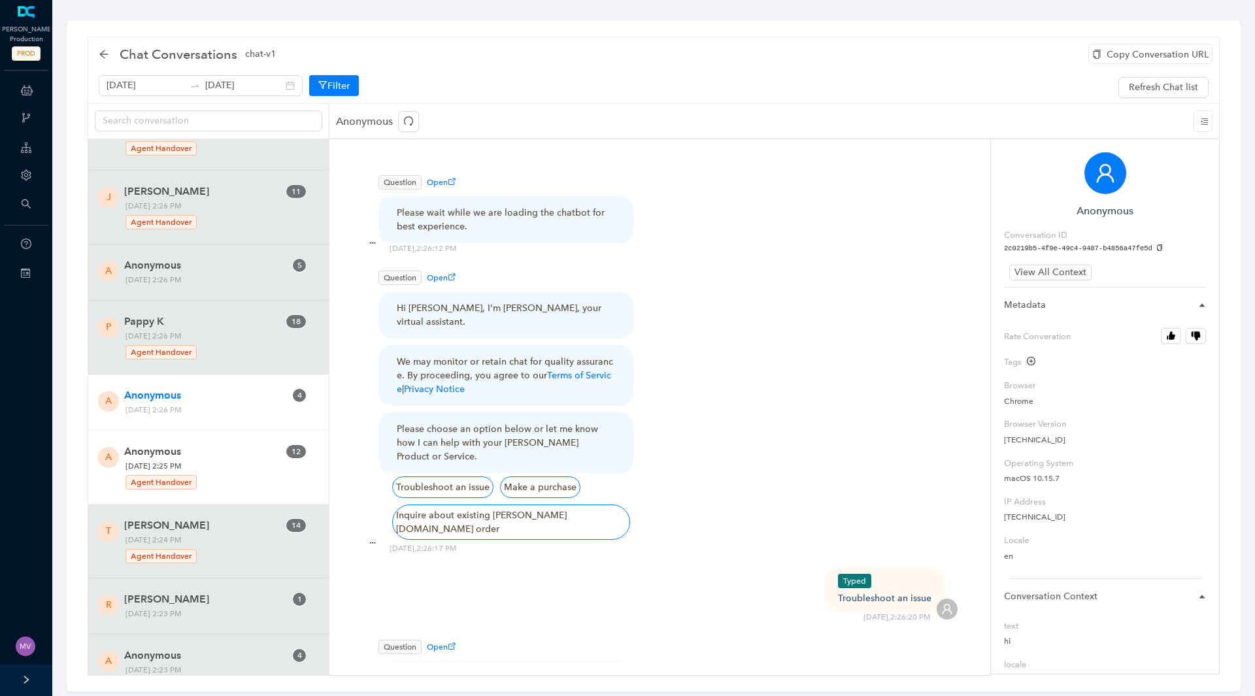
click at [199, 472] on div "Agent Handover" at bounding box center [214, 481] width 179 height 18
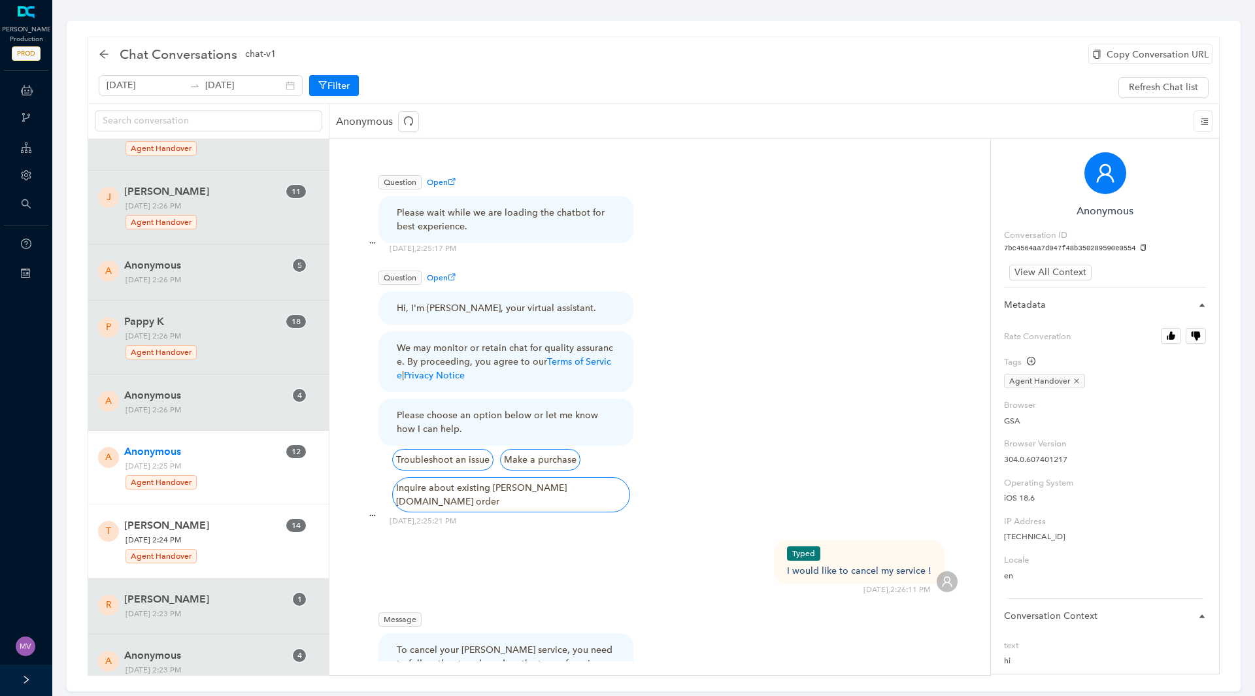
click at [225, 536] on span "[DATE] 2:24 PM Agent Handover" at bounding box center [215, 548] width 188 height 31
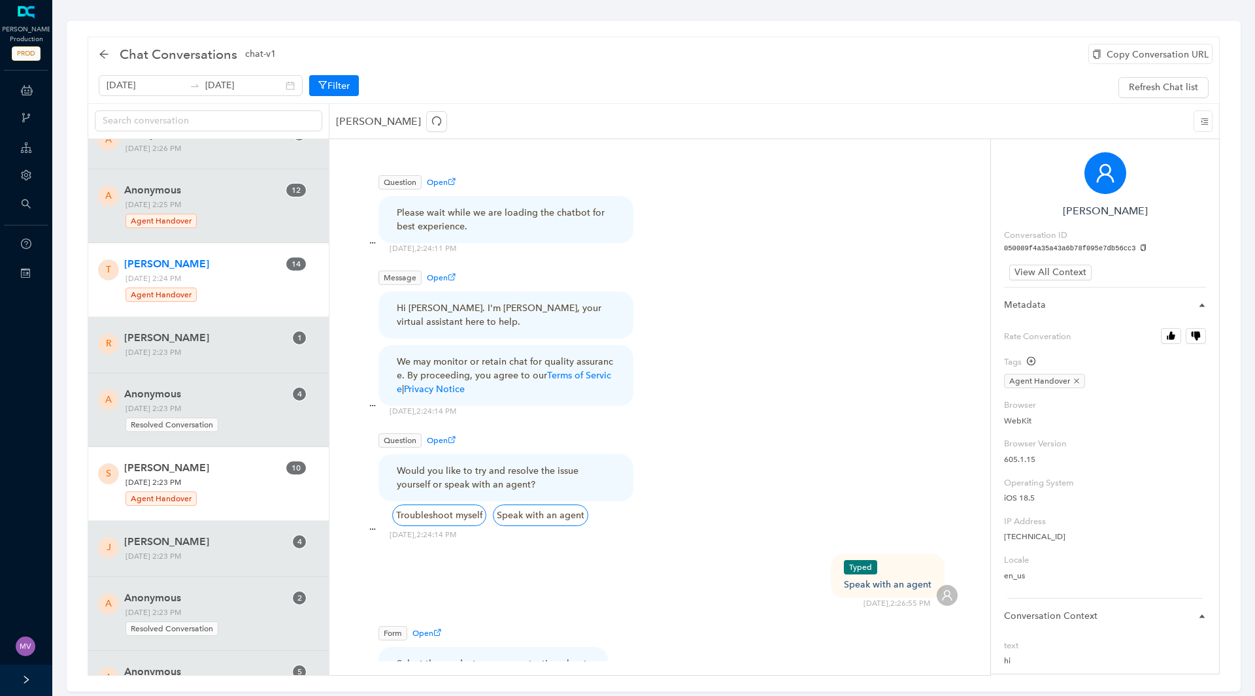
click at [223, 519] on div "S [PERSON_NAME] 1 0 [DATE] 2:23 PM Agent Handover" at bounding box center [208, 484] width 241 height 74
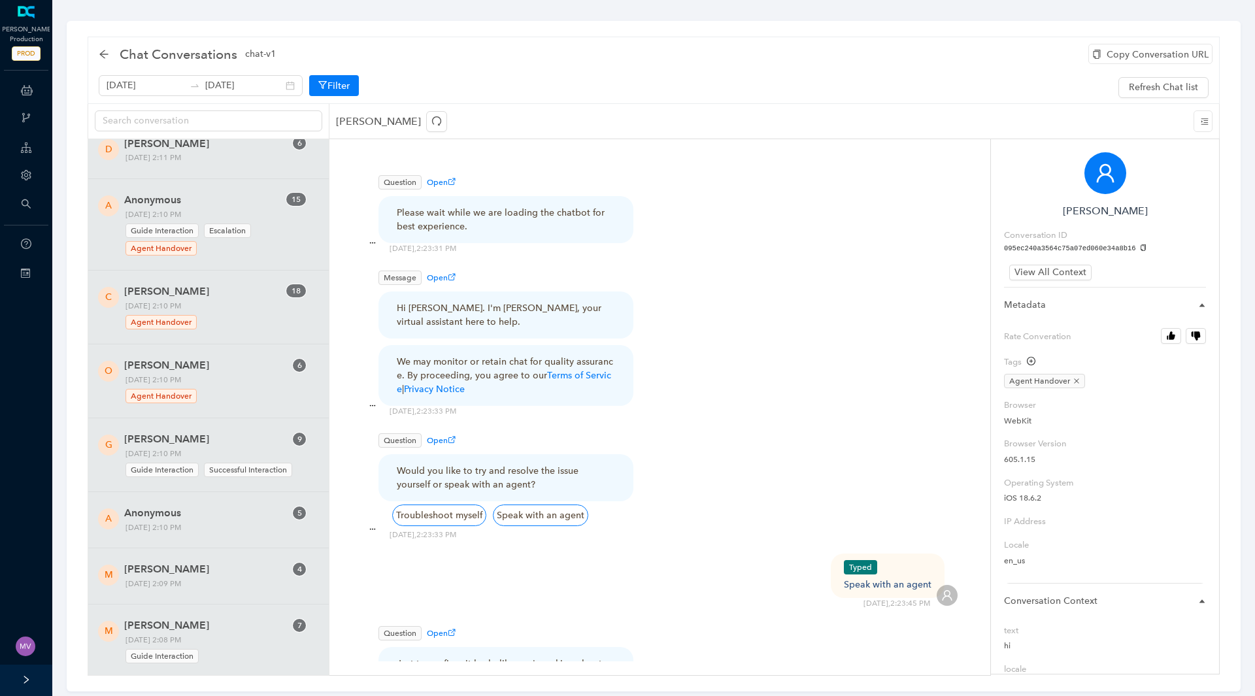
scroll to position [6928, 0]
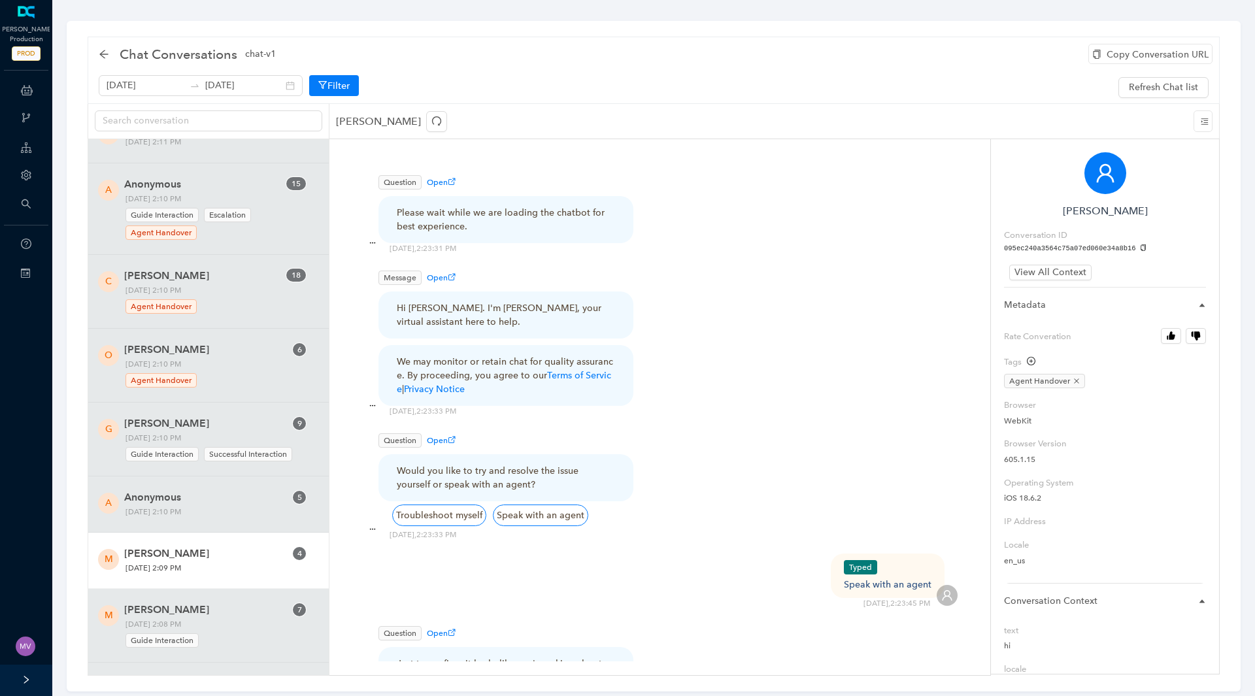
click at [212, 541] on div "M [PERSON_NAME] 4 [DATE] 2:09 PM" at bounding box center [208, 561] width 241 height 56
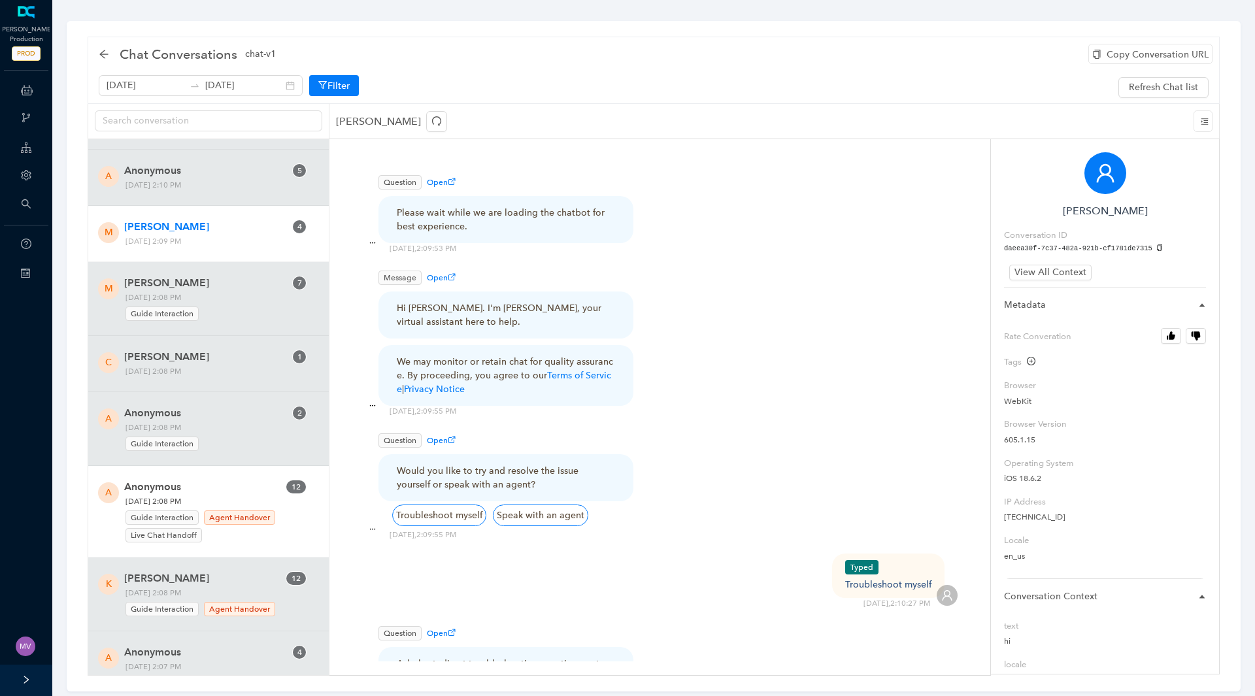
click at [214, 534] on div "Guide Interaction Agent Handover Live Chat Handoff" at bounding box center [214, 524] width 179 height 35
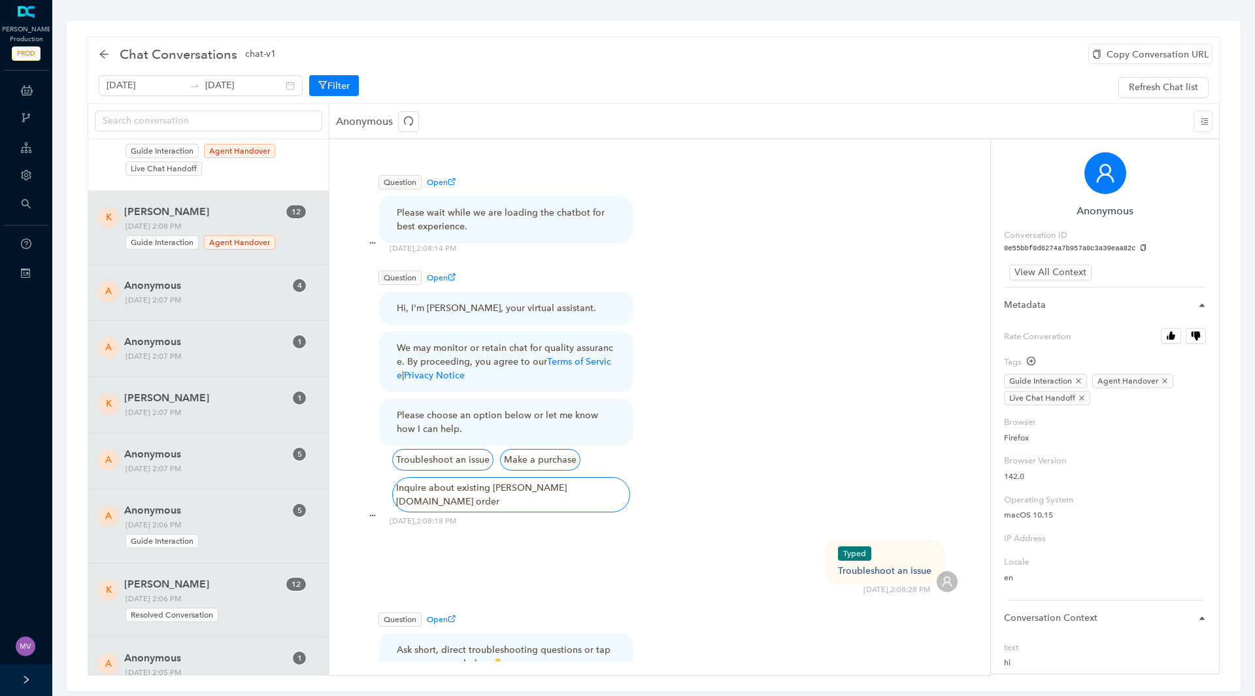
scroll to position [7647, 0]
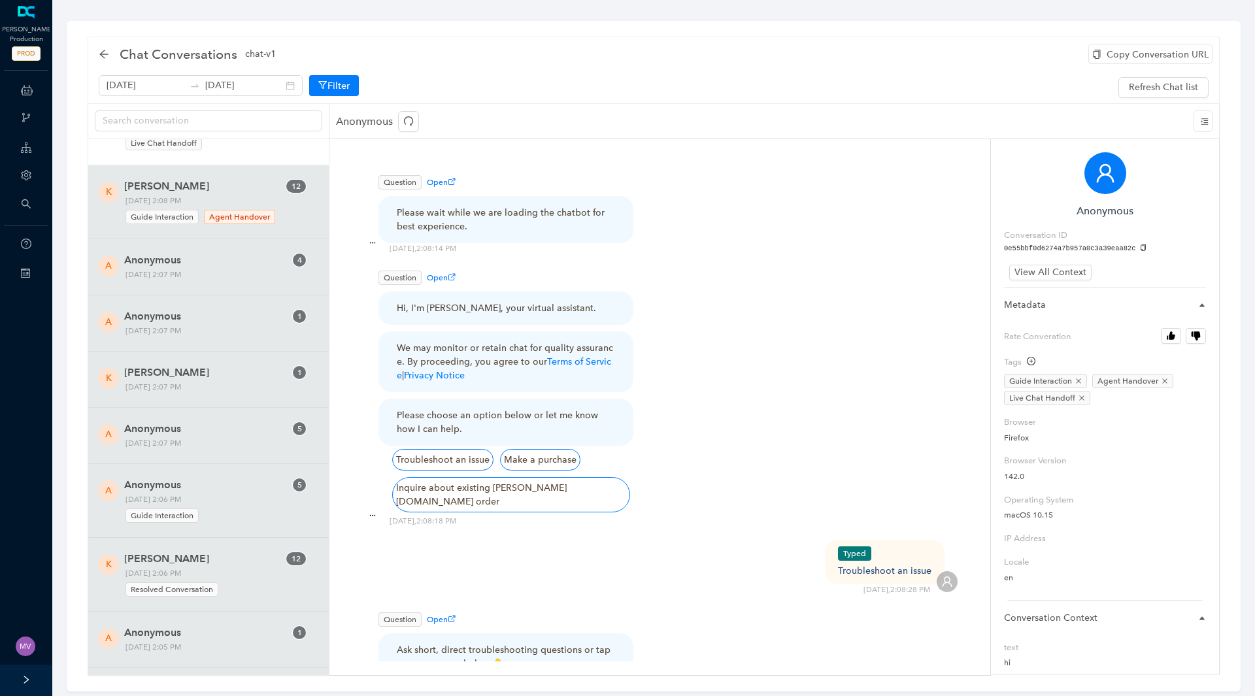
click at [214, 534] on div "A Anonymous 5 [DATE] 2:06 PM Guide Interaction" at bounding box center [208, 501] width 241 height 74
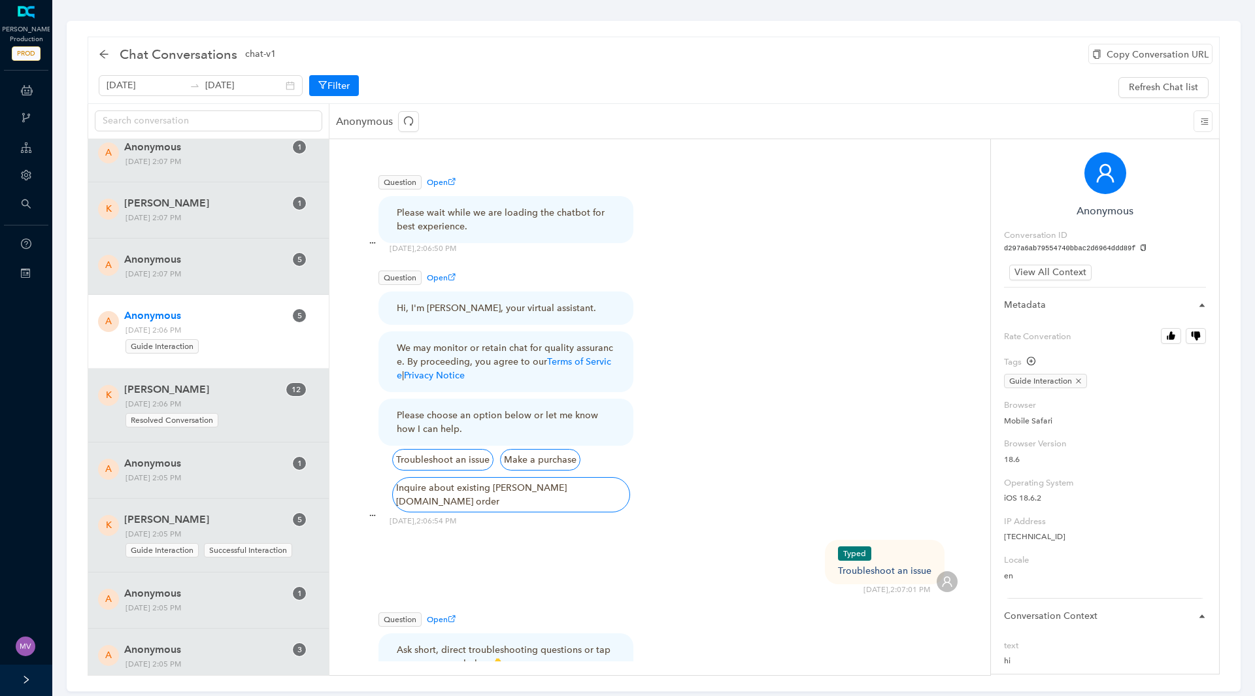
scroll to position [8235, 0]
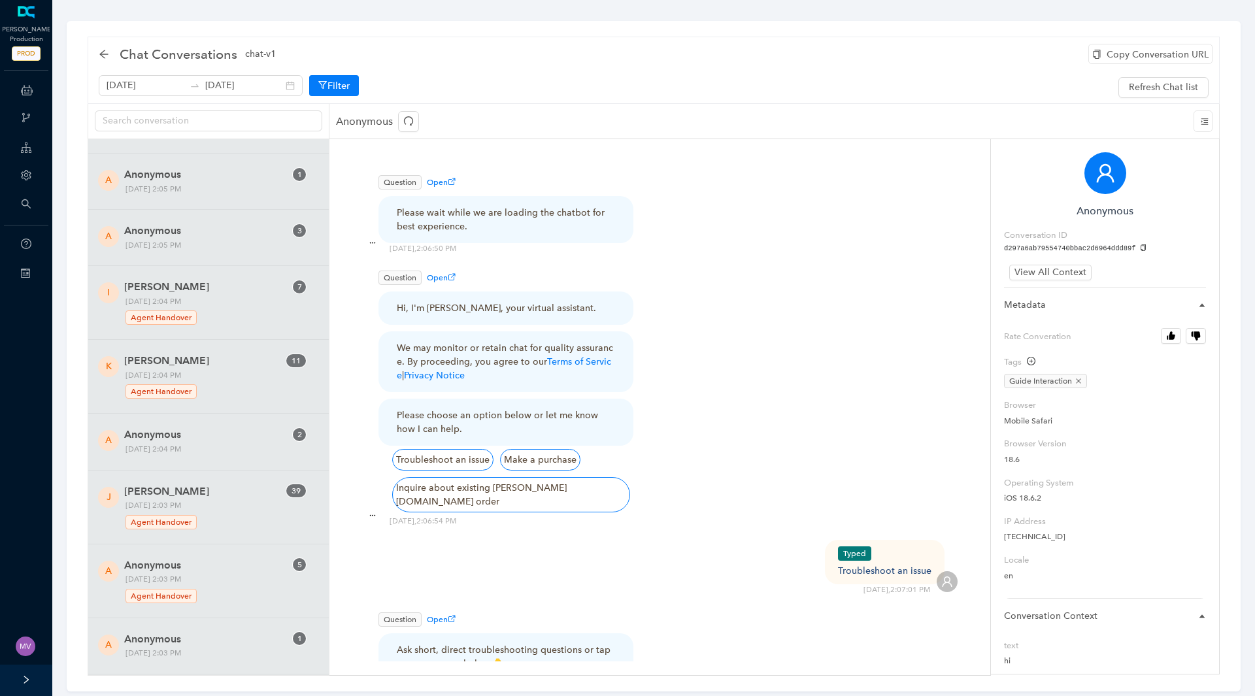
click at [214, 534] on div "[PERSON_NAME] 3 9 [DATE] 2:03 PM Agent Handover" at bounding box center [208, 508] width 241 height 74
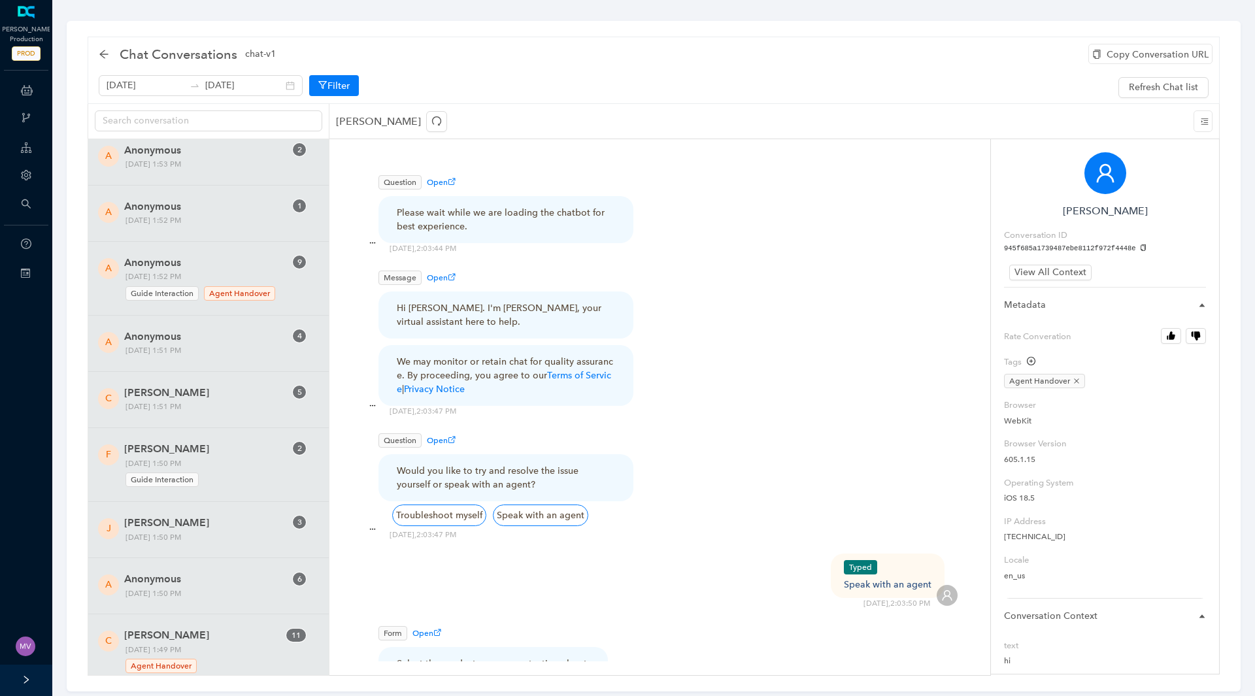
scroll to position [12353, 0]
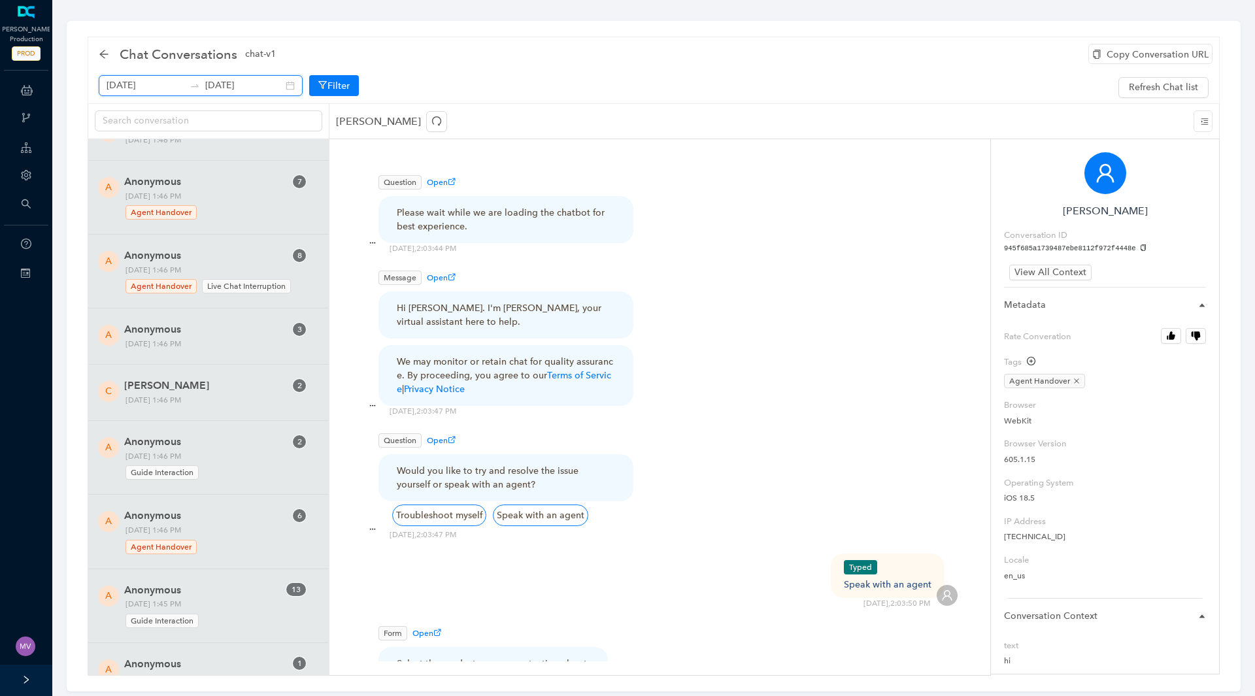
click at [251, 85] on input "[DATE]" at bounding box center [244, 85] width 78 height 14
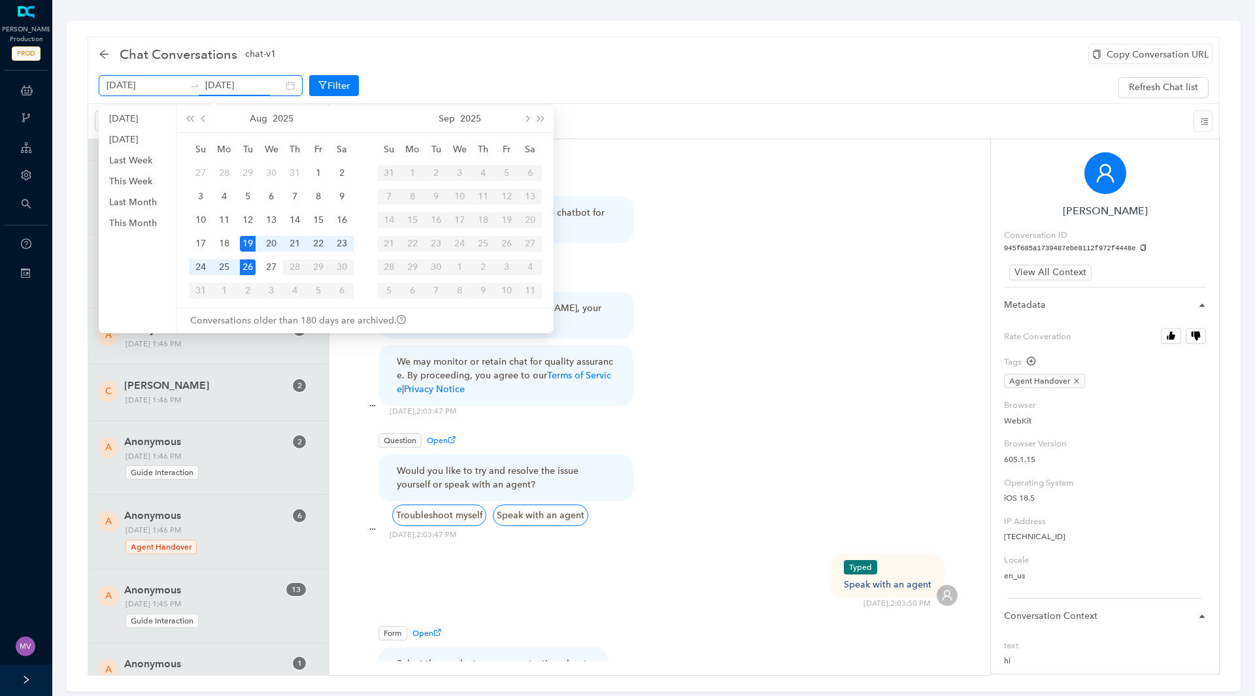
type input "[DATE]"
click at [246, 238] on div "19" at bounding box center [248, 244] width 16 height 16
click at [309, 242] on td "22" at bounding box center [319, 244] width 24 height 24
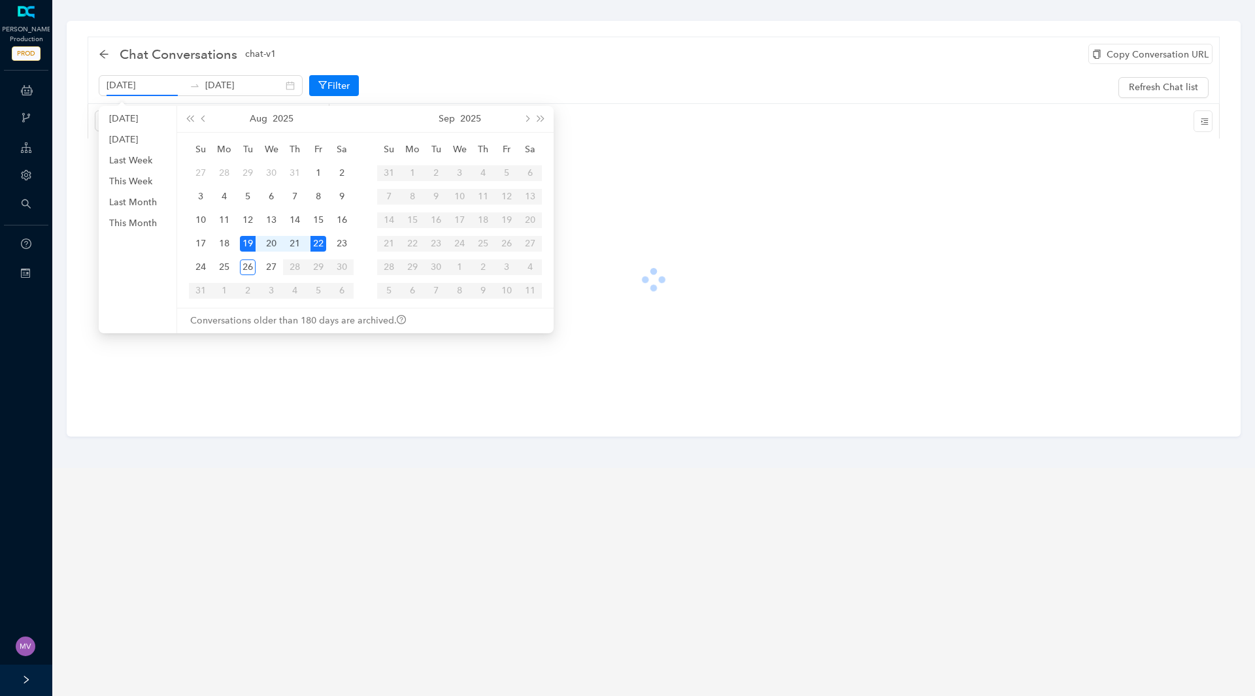
type input "[DATE]"
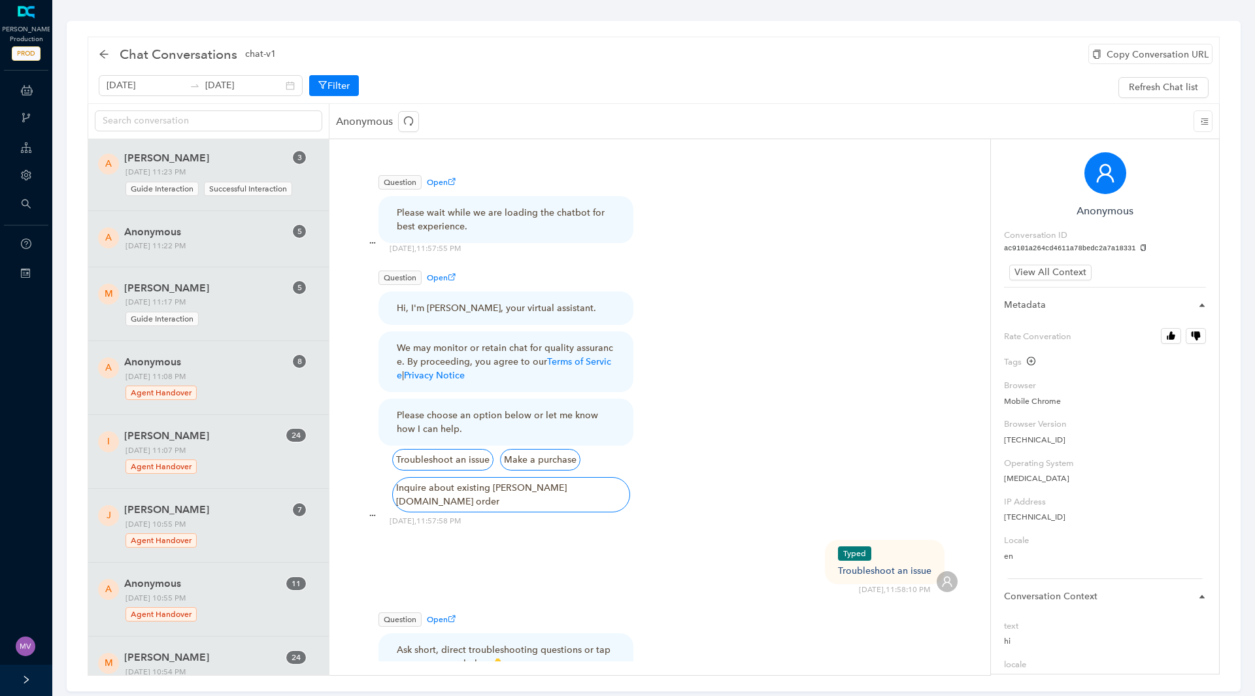
scroll to position [850, 0]
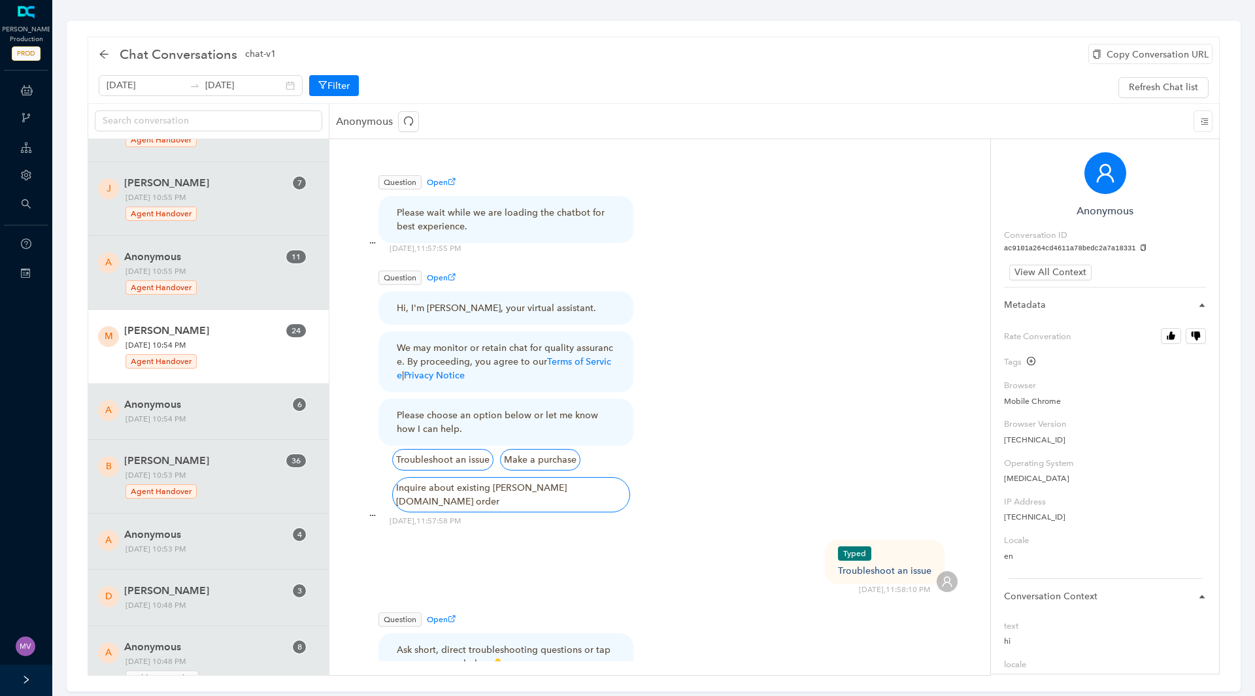
click at [237, 367] on div "Agent Handover" at bounding box center [214, 360] width 179 height 18
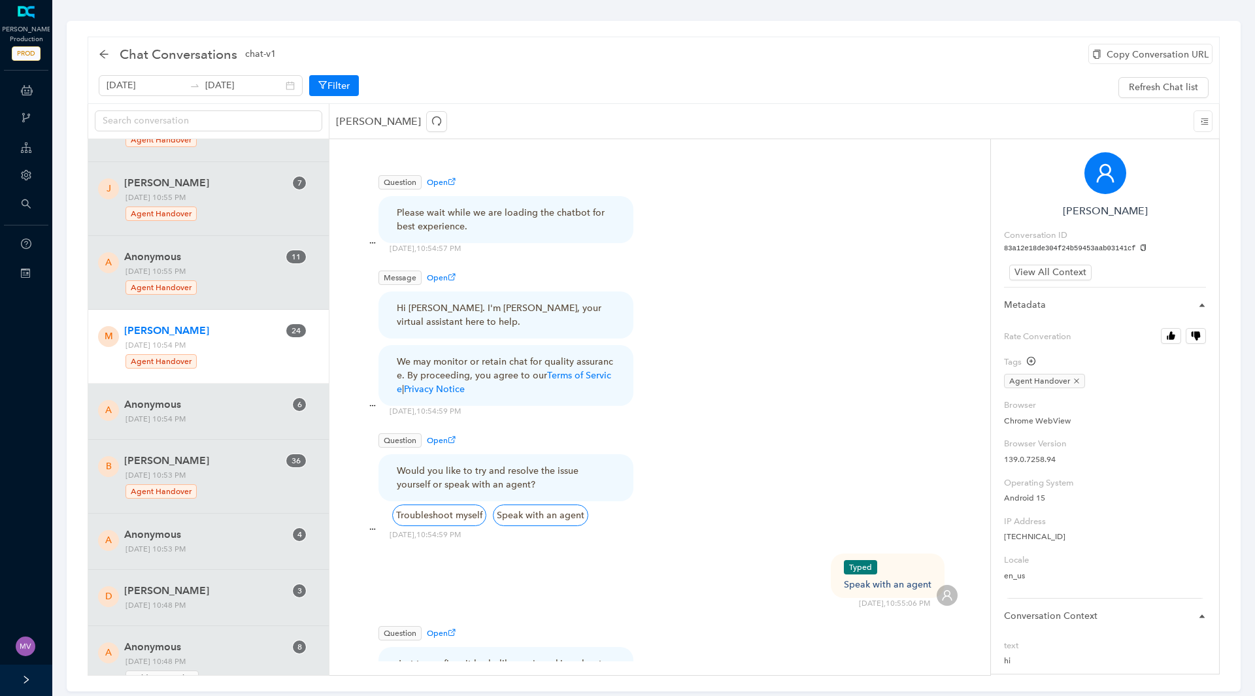
scroll to position [1111, 0]
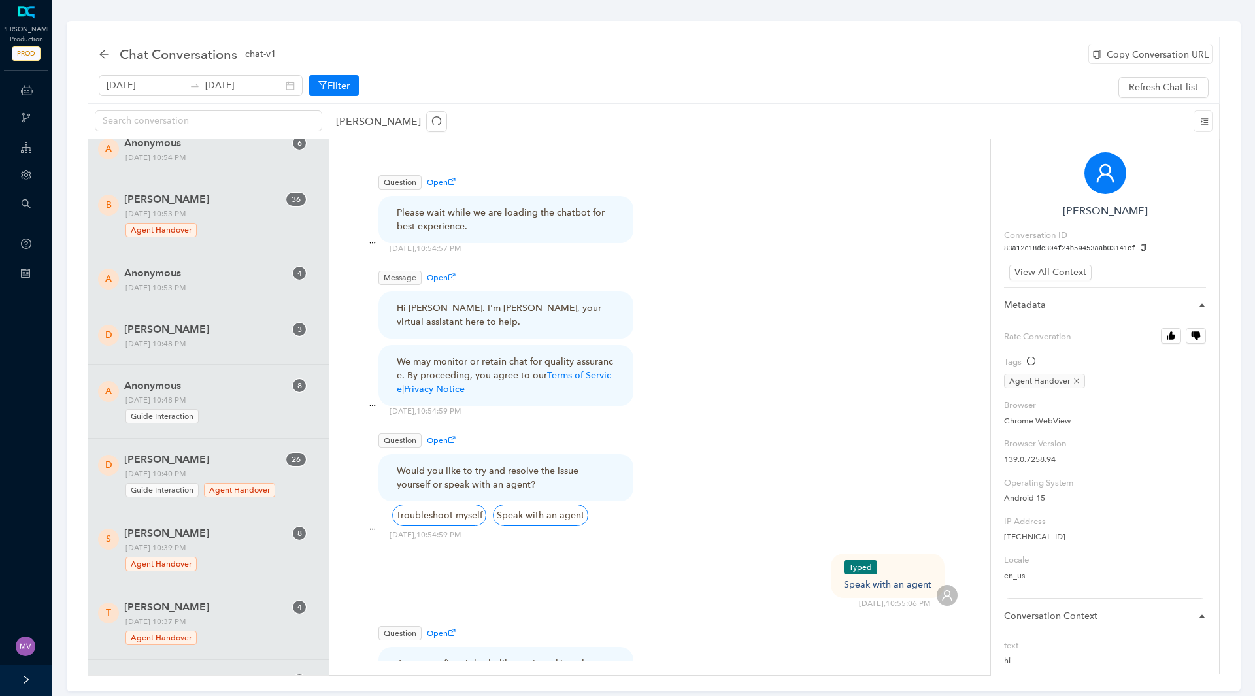
click at [238, 367] on div "A Anonymous 8 [DATE] 10:48 PM Guide Interaction" at bounding box center [208, 402] width 241 height 74
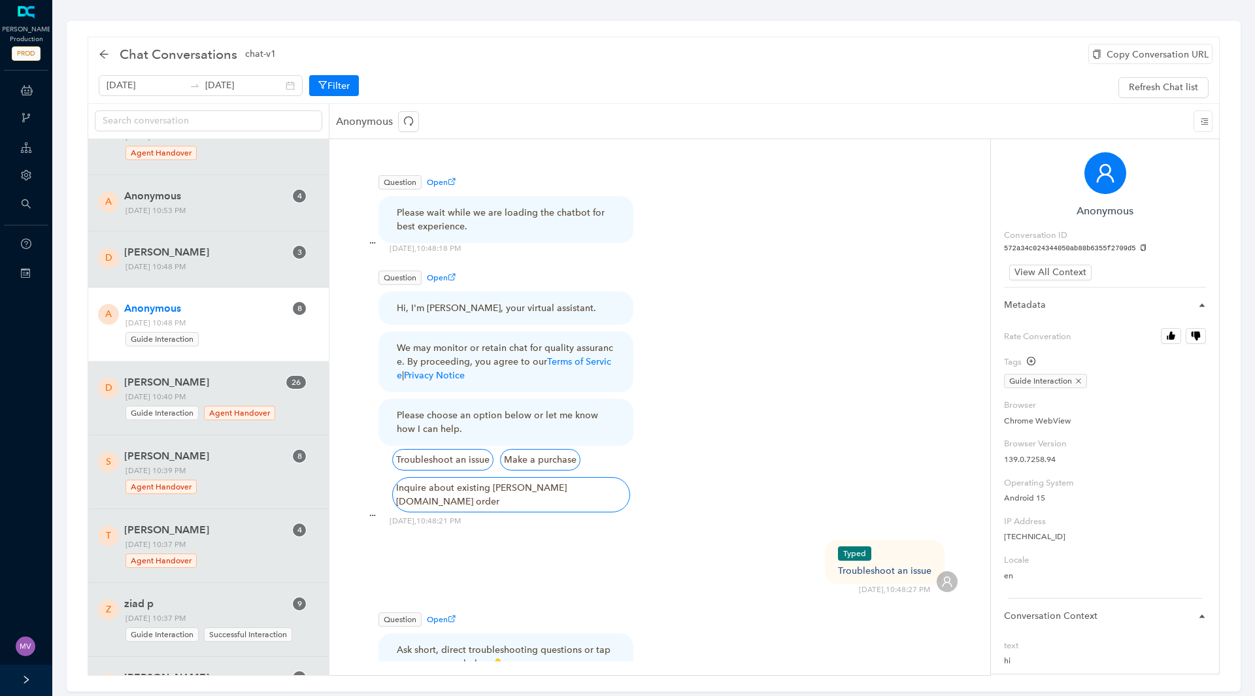
scroll to position [1569, 0]
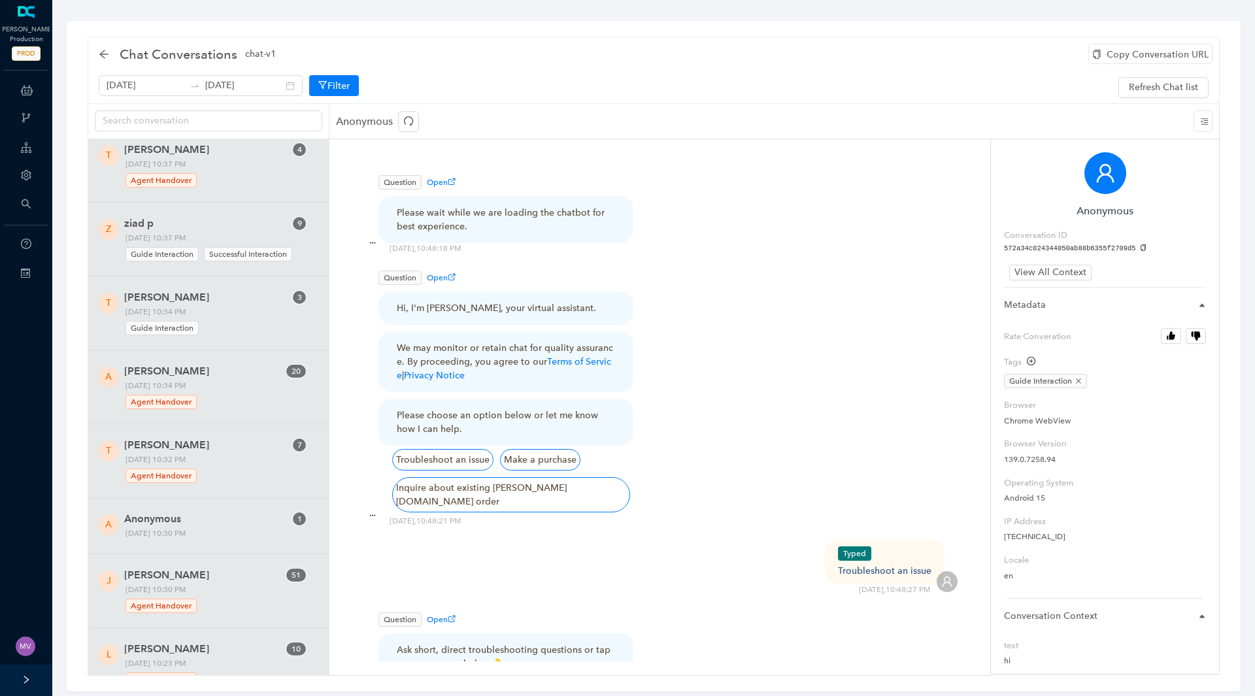
click at [239, 367] on span "[PERSON_NAME]" at bounding box center [204, 371] width 161 height 16
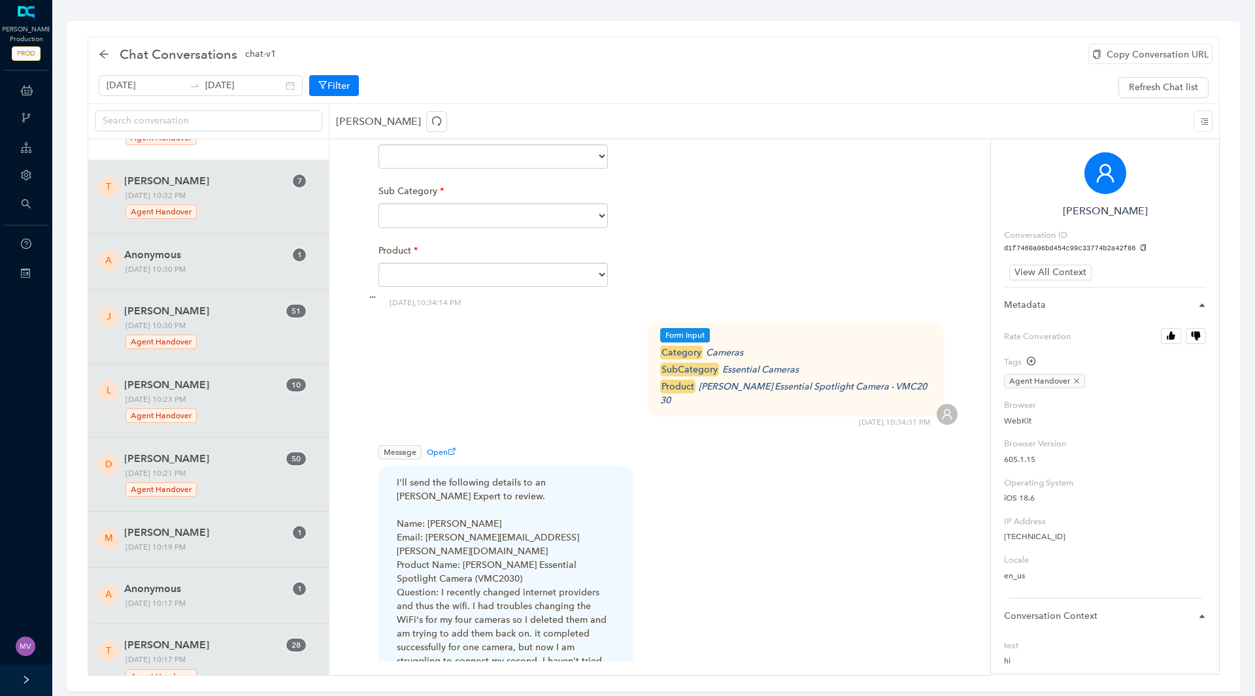
scroll to position [2092, 0]
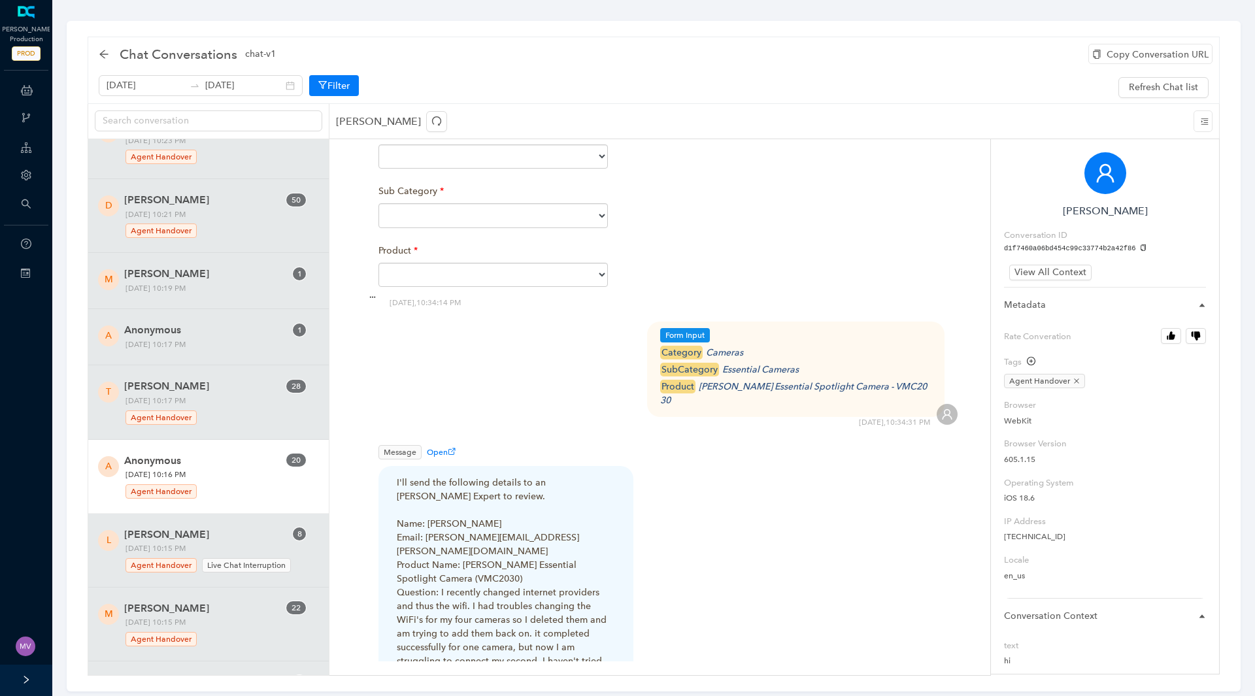
click at [214, 456] on span "Anonymous" at bounding box center [204, 461] width 161 height 16
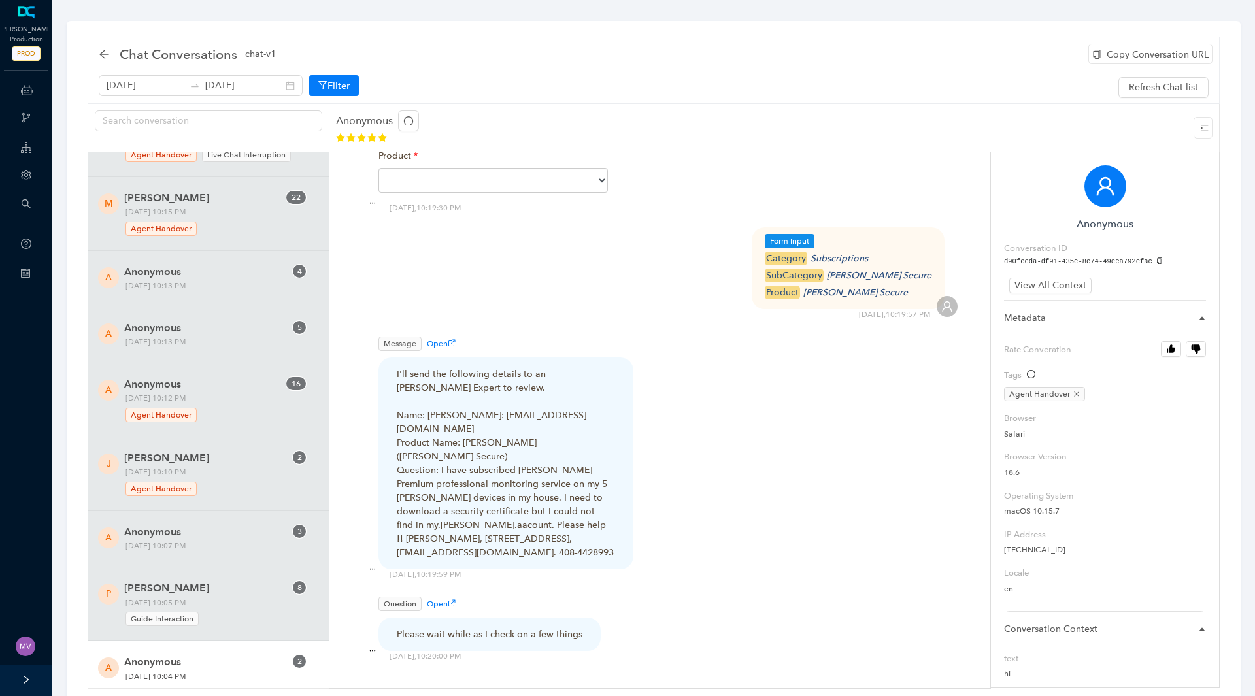
scroll to position [2680, 0]
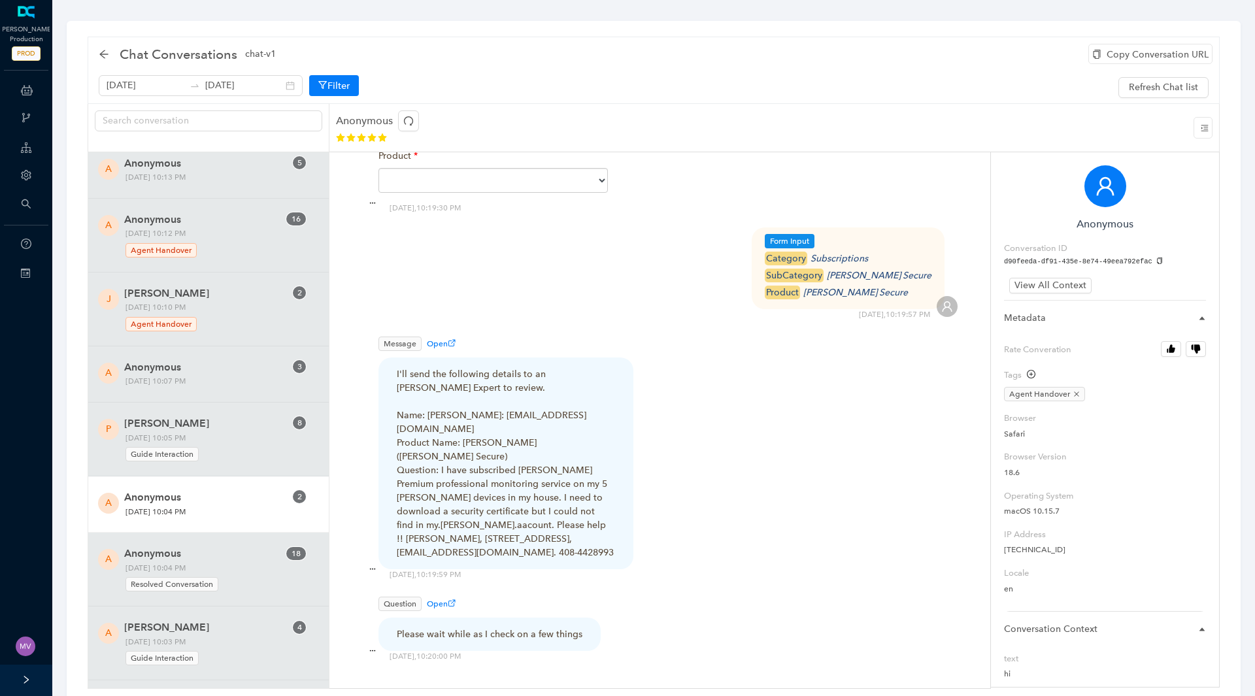
click at [207, 503] on span "Anonymous" at bounding box center [204, 498] width 161 height 16
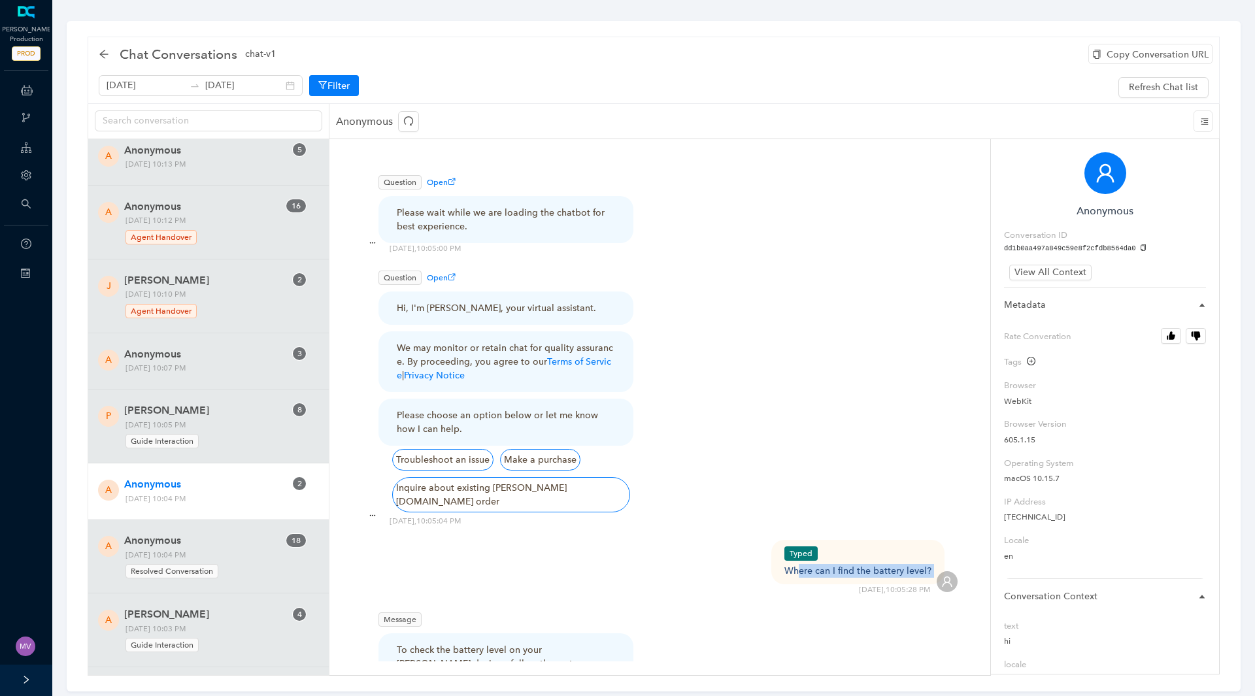
drag, startPoint x: 920, startPoint y: 559, endPoint x: 803, endPoint y: 561, distance: 117.7
click at [803, 561] on div "Typed Where can I find the battery level? [DATE] 10:05:28 PM" at bounding box center [659, 568] width 595 height 56
click at [785, 563] on div "Typed Where can I find the battery level?" at bounding box center [857, 562] width 173 height 44
drag, startPoint x: 786, startPoint y: 558, endPoint x: 935, endPoint y: 551, distance: 149.8
click at [935, 551] on div "Typed Where can I find the battery level?" at bounding box center [857, 562] width 173 height 44
